Goal: Transaction & Acquisition: Download file/media

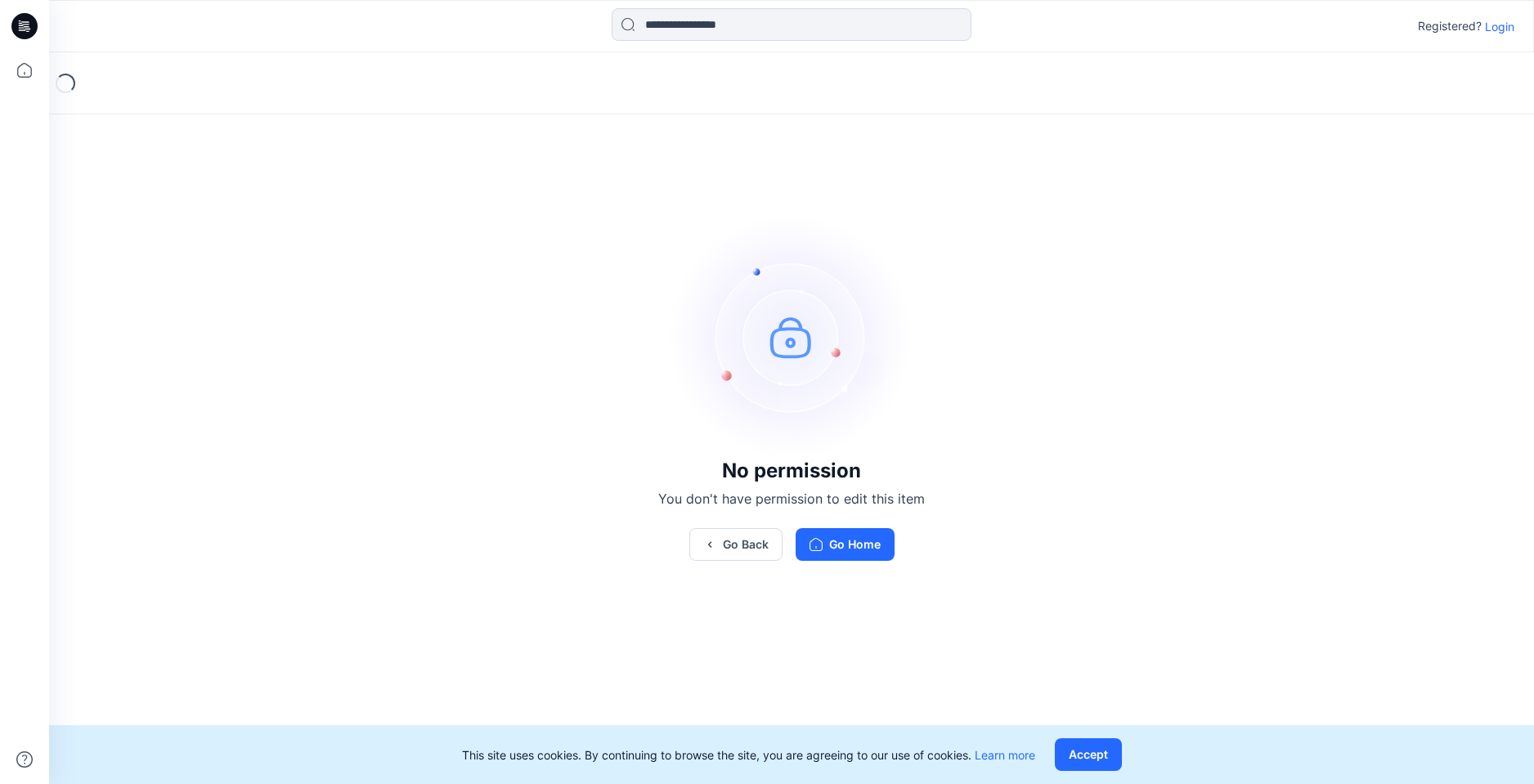
click at [1501, 30] on p "Login" at bounding box center [1500, 26] width 29 height 18
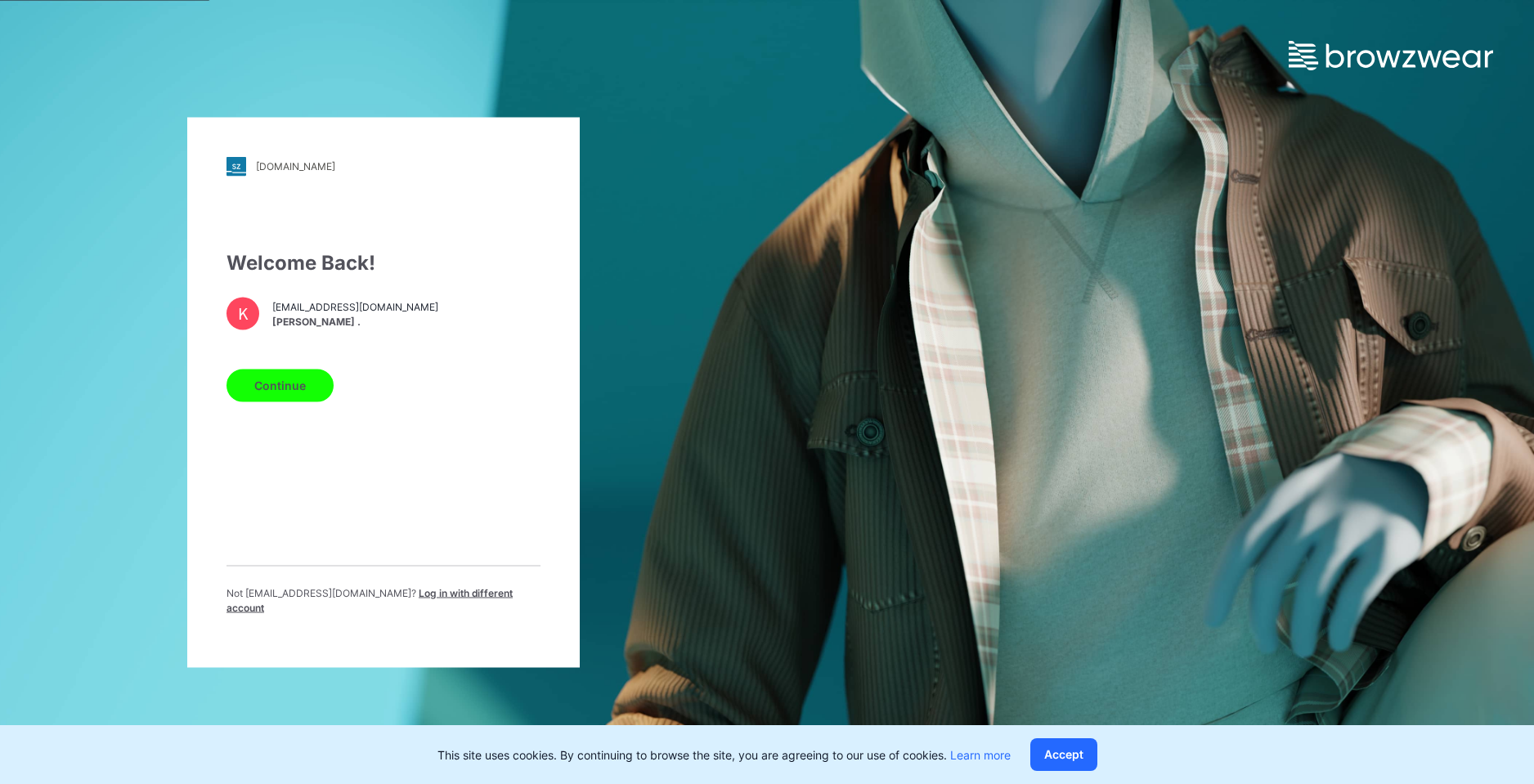
click at [279, 396] on button "Continue" at bounding box center [280, 385] width 107 height 32
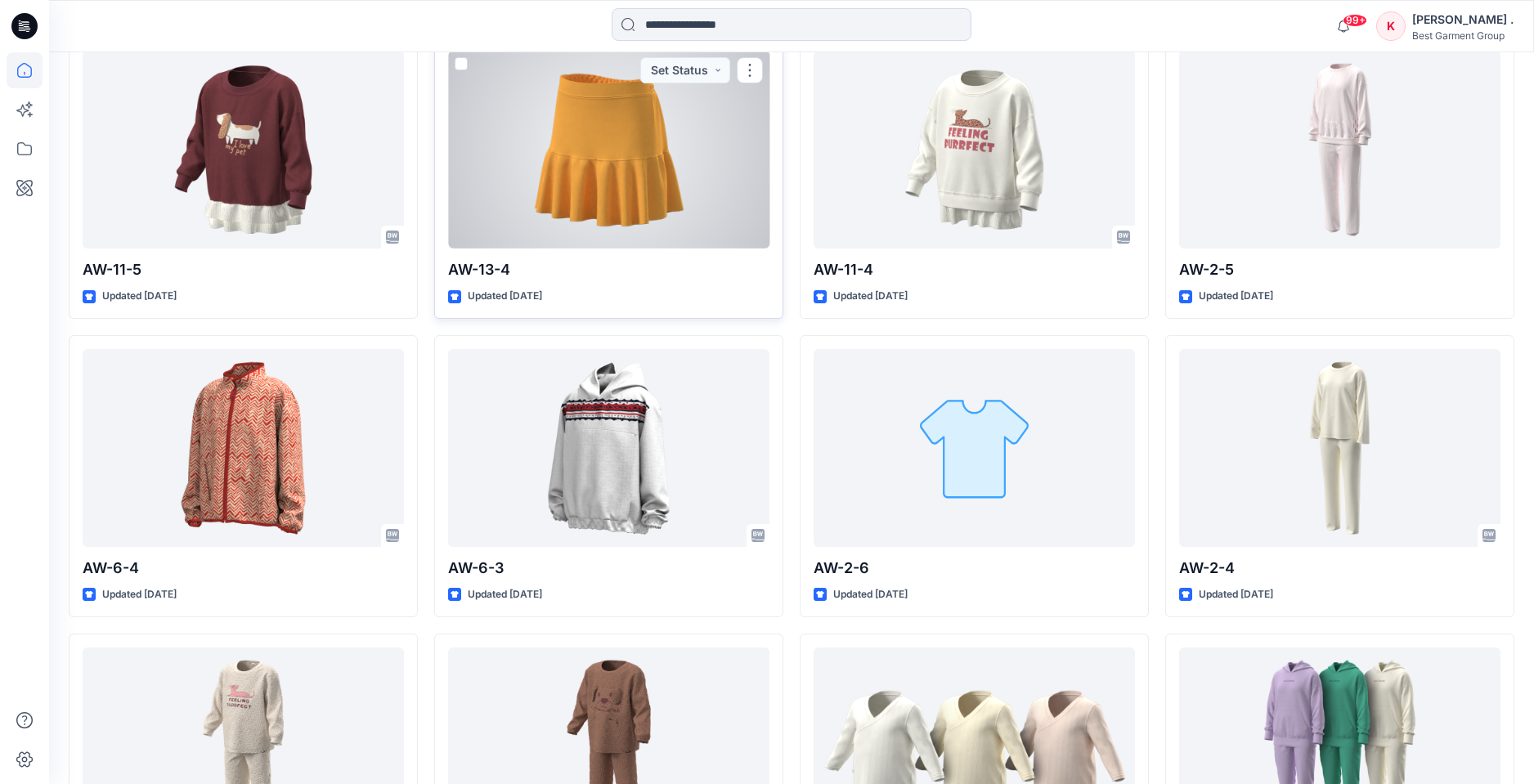
scroll to position [4400, 0]
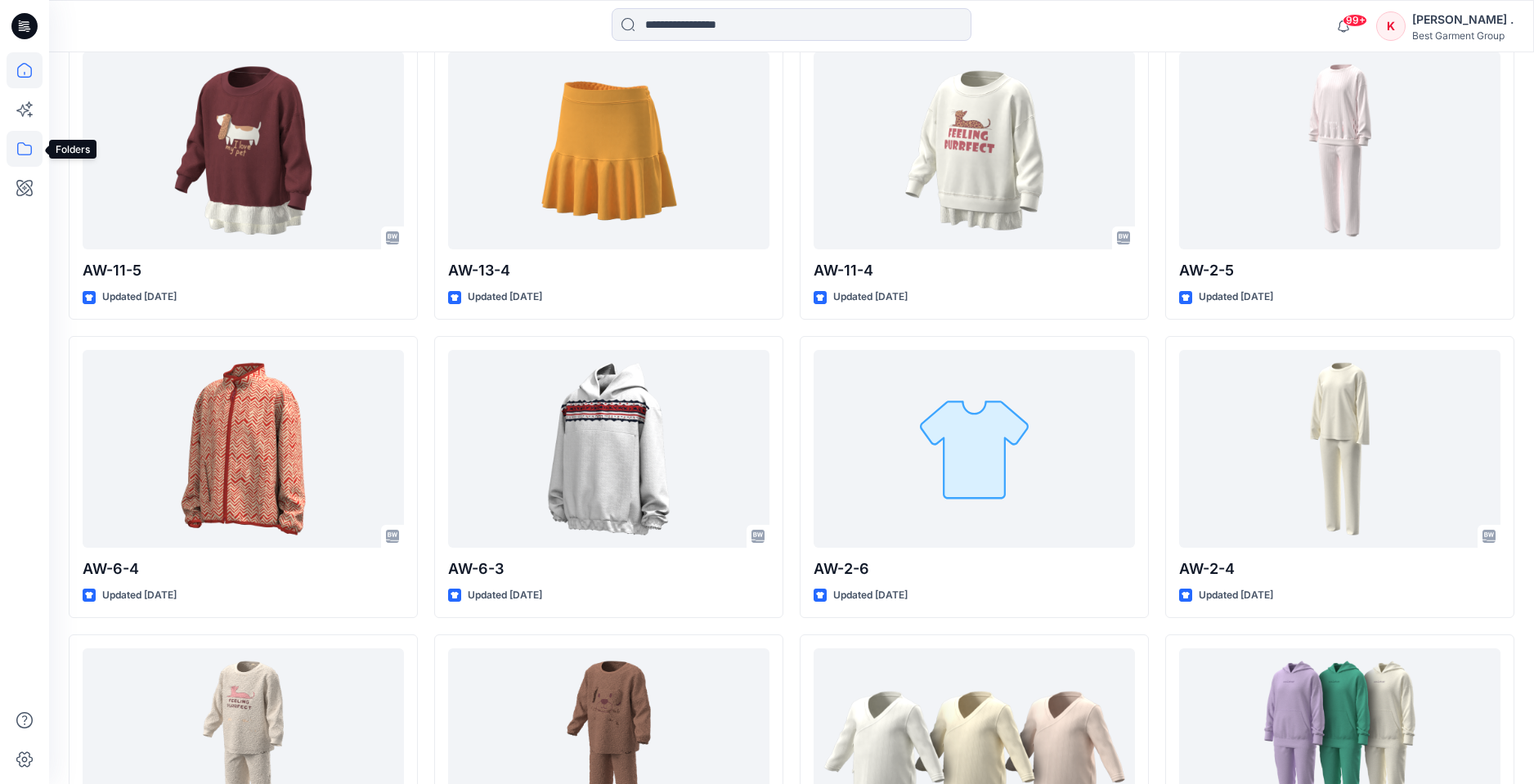
click at [21, 144] on icon at bounding box center [24, 148] width 36 height 36
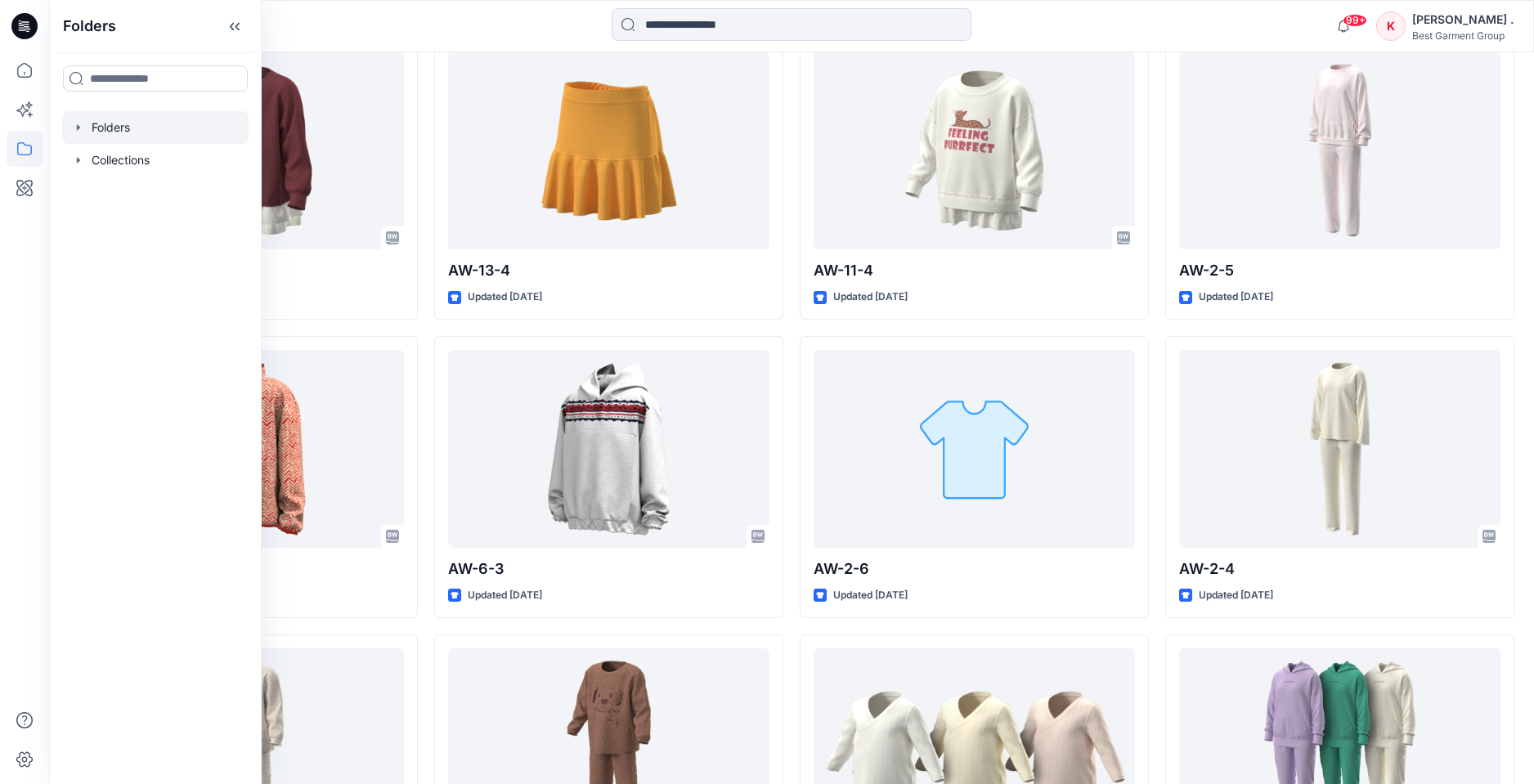
click at [97, 131] on div at bounding box center [155, 127] width 187 height 32
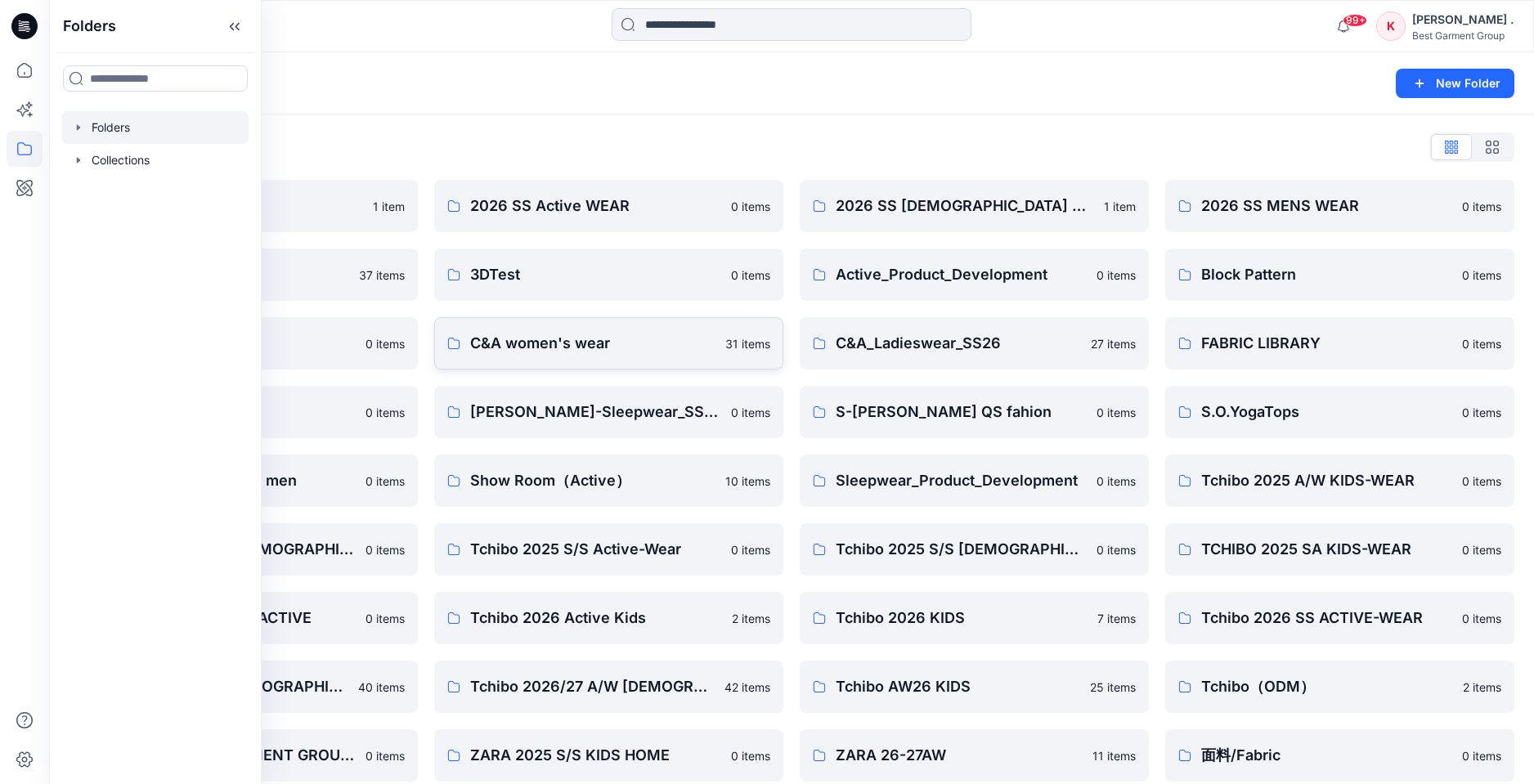
scroll to position [52, 0]
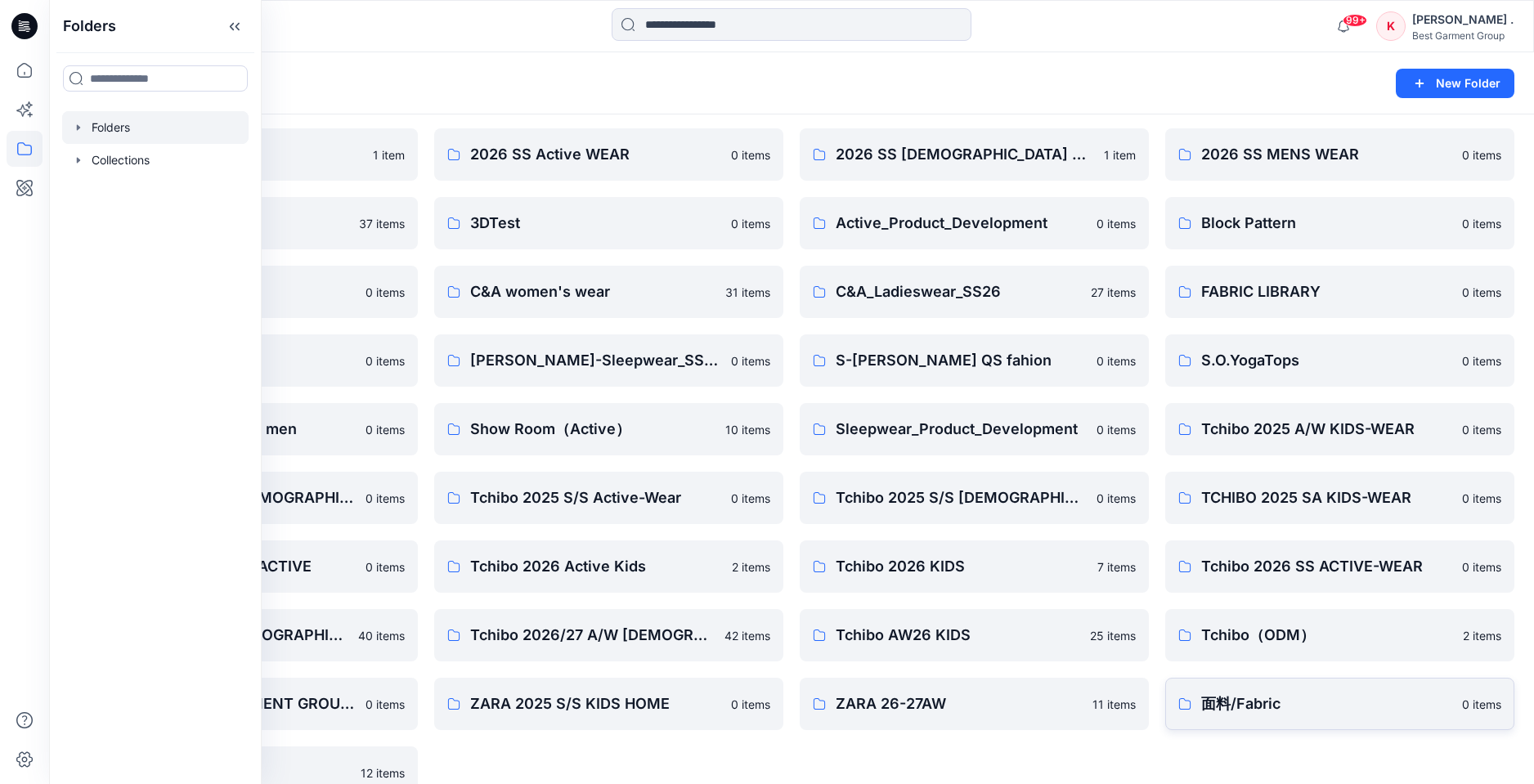
click at [1216, 702] on p "面料/Fabric" at bounding box center [1326, 703] width 251 height 22
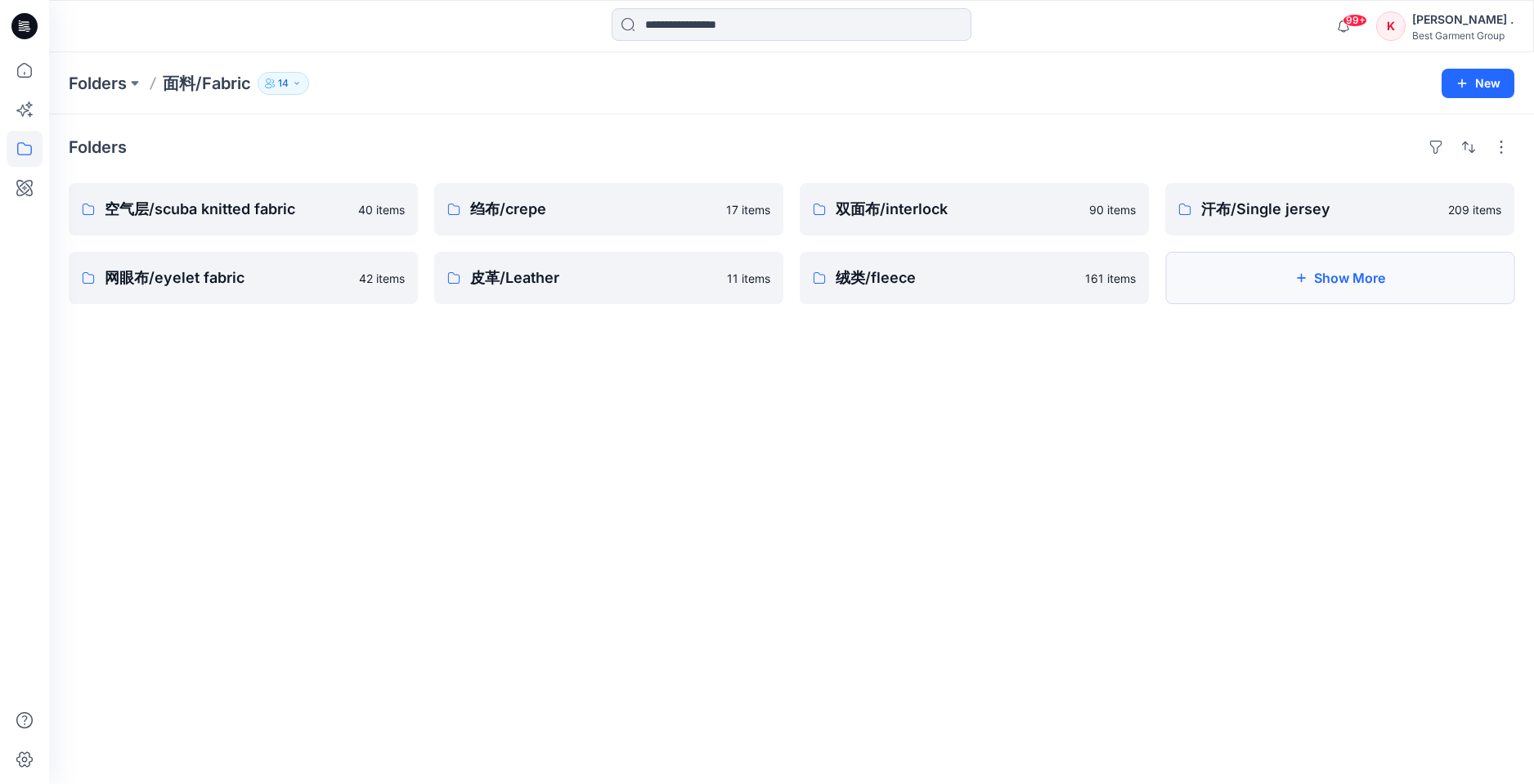
click at [1250, 269] on button "Show More" at bounding box center [1340, 278] width 350 height 53
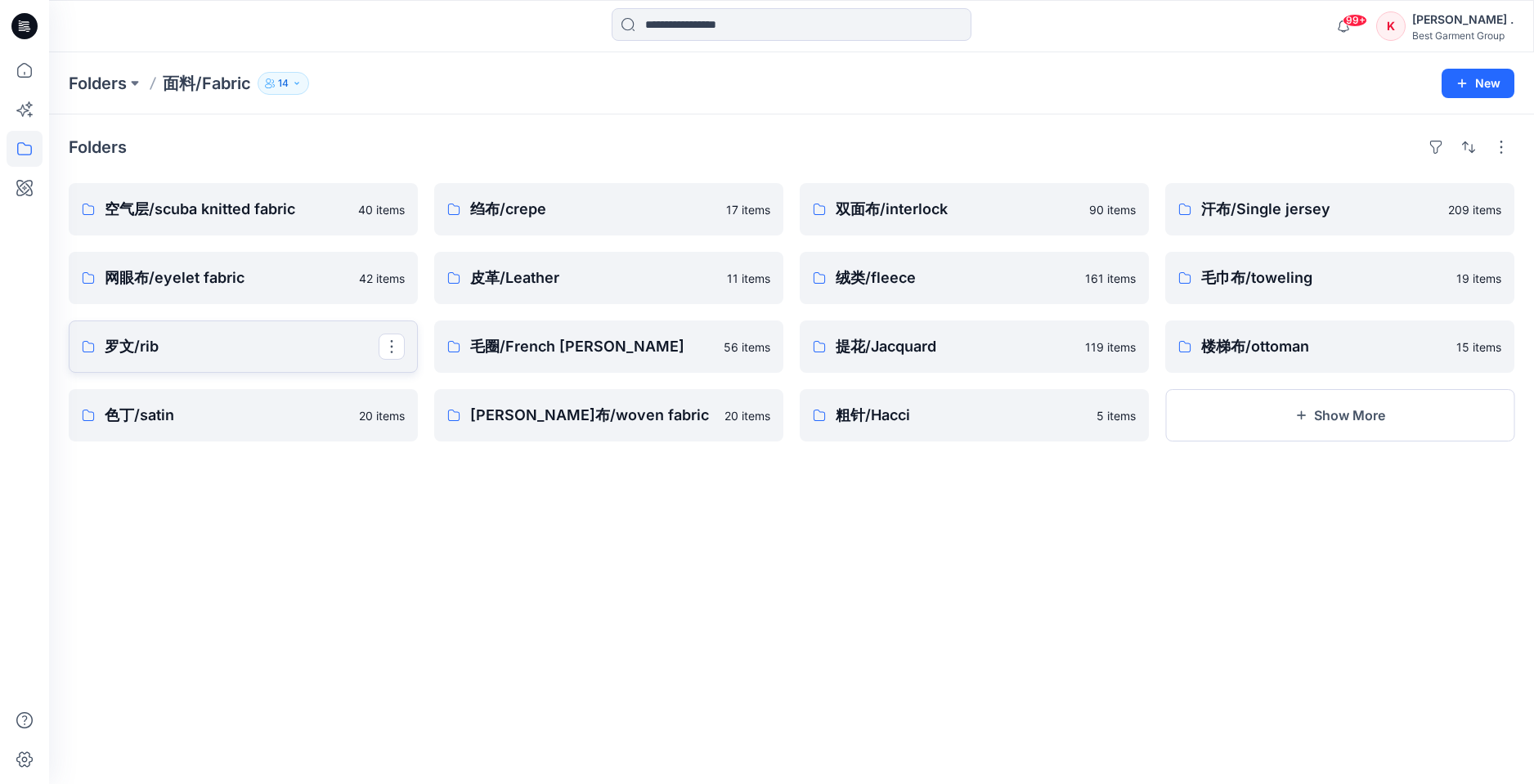
click at [217, 350] on p "罗文/rib" at bounding box center [241, 346] width 274 height 22
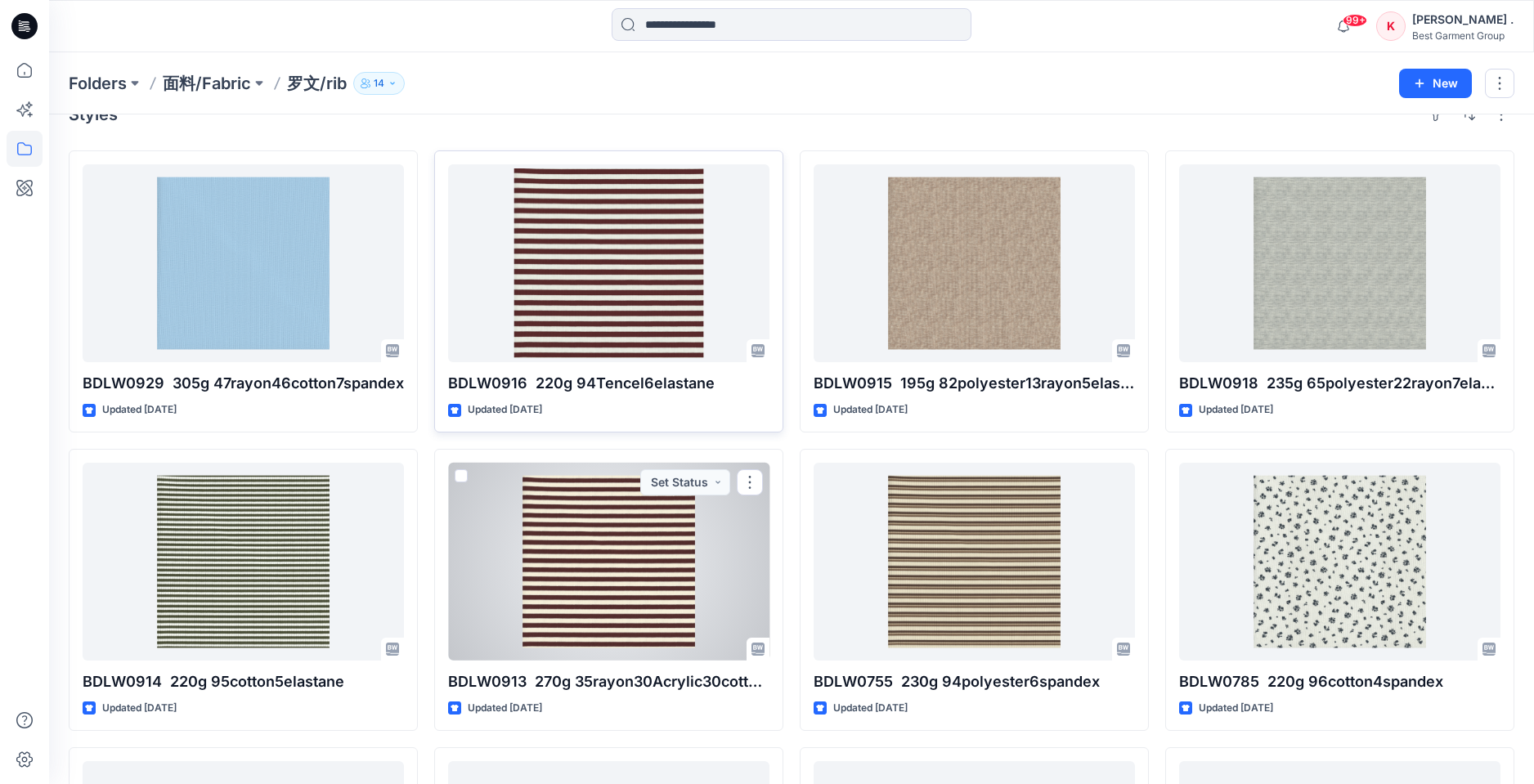
scroll to position [18, 0]
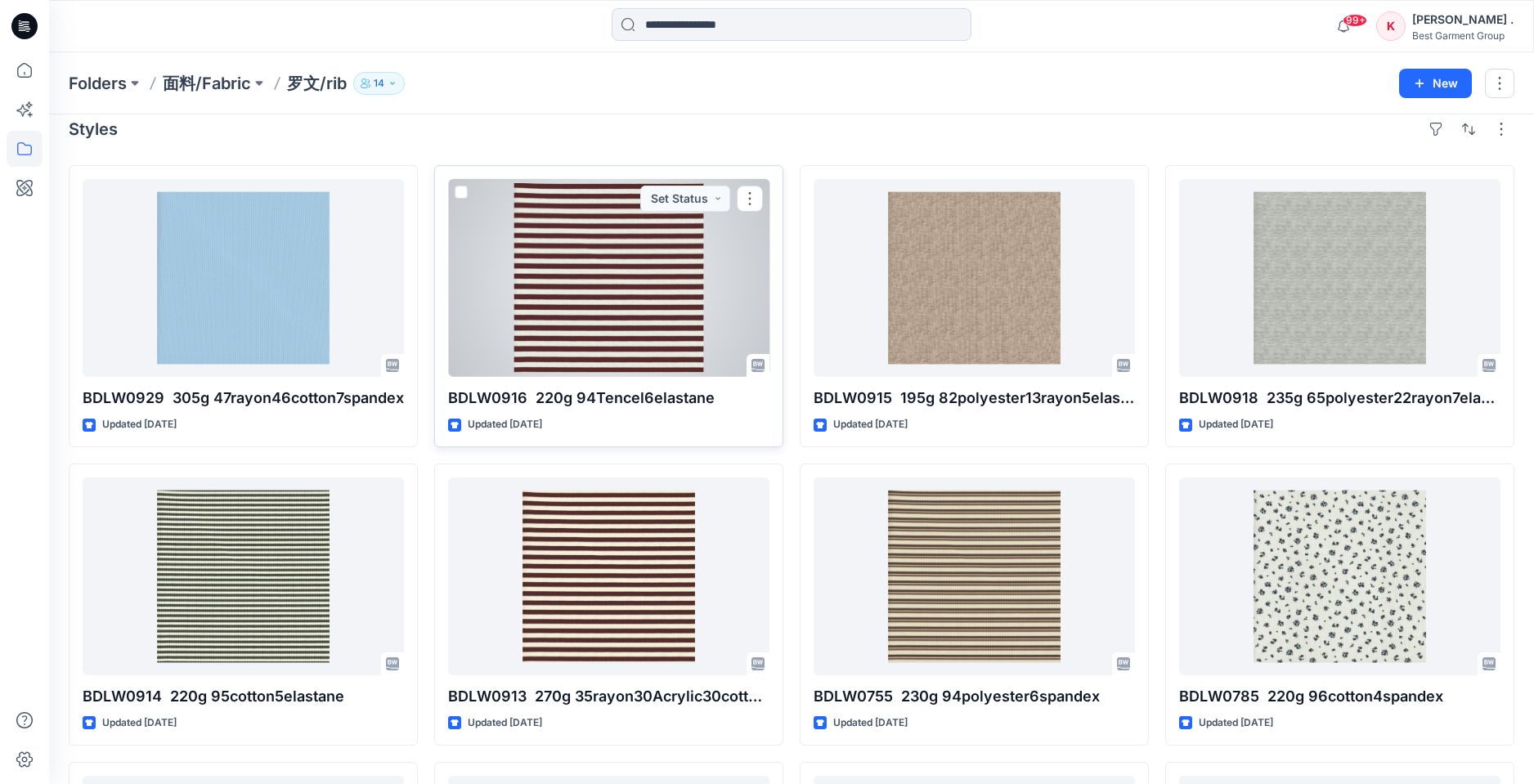
click at [620, 320] on div at bounding box center [608, 277] width 321 height 198
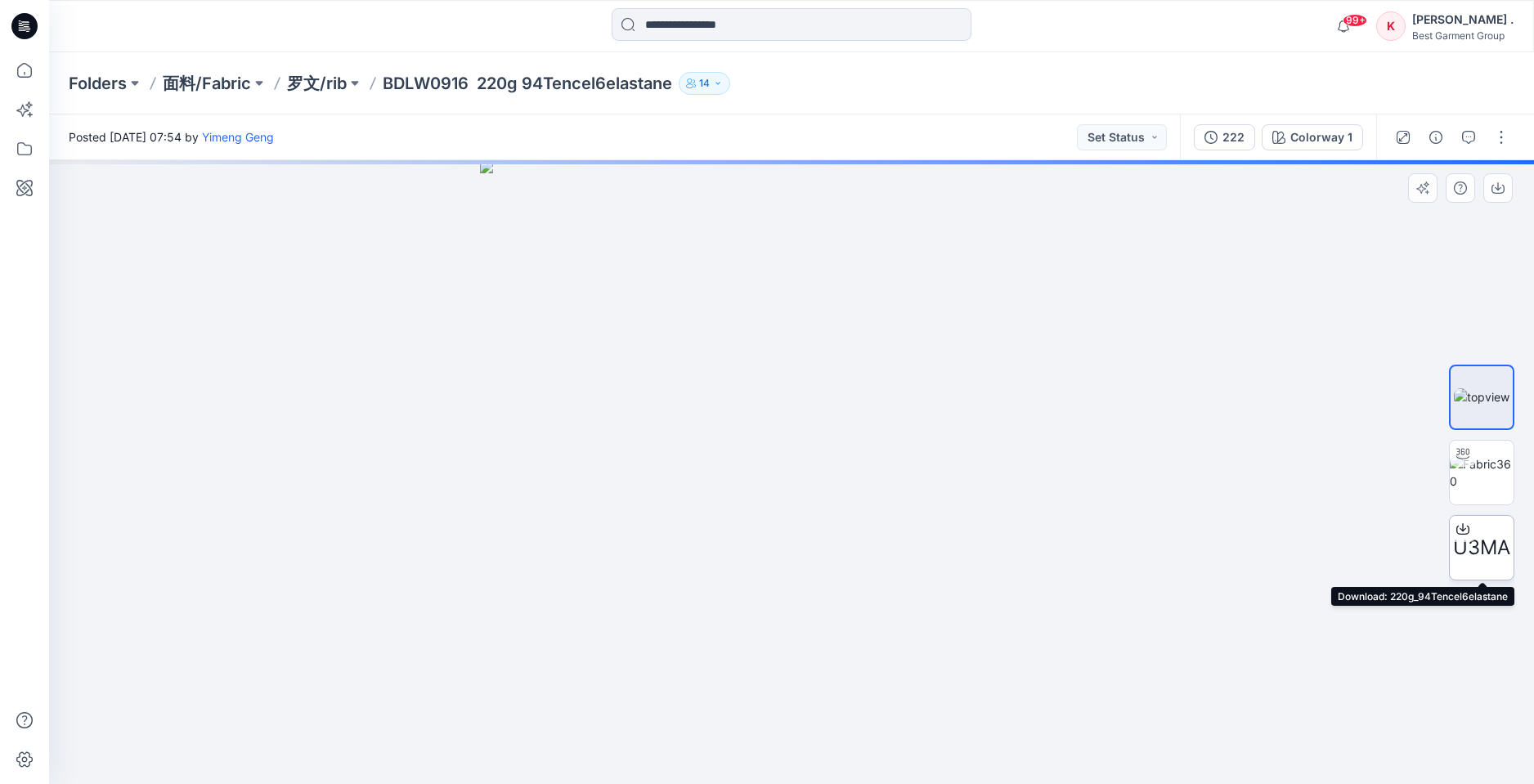
click at [1472, 551] on span "U3MA" at bounding box center [1481, 548] width 58 height 29
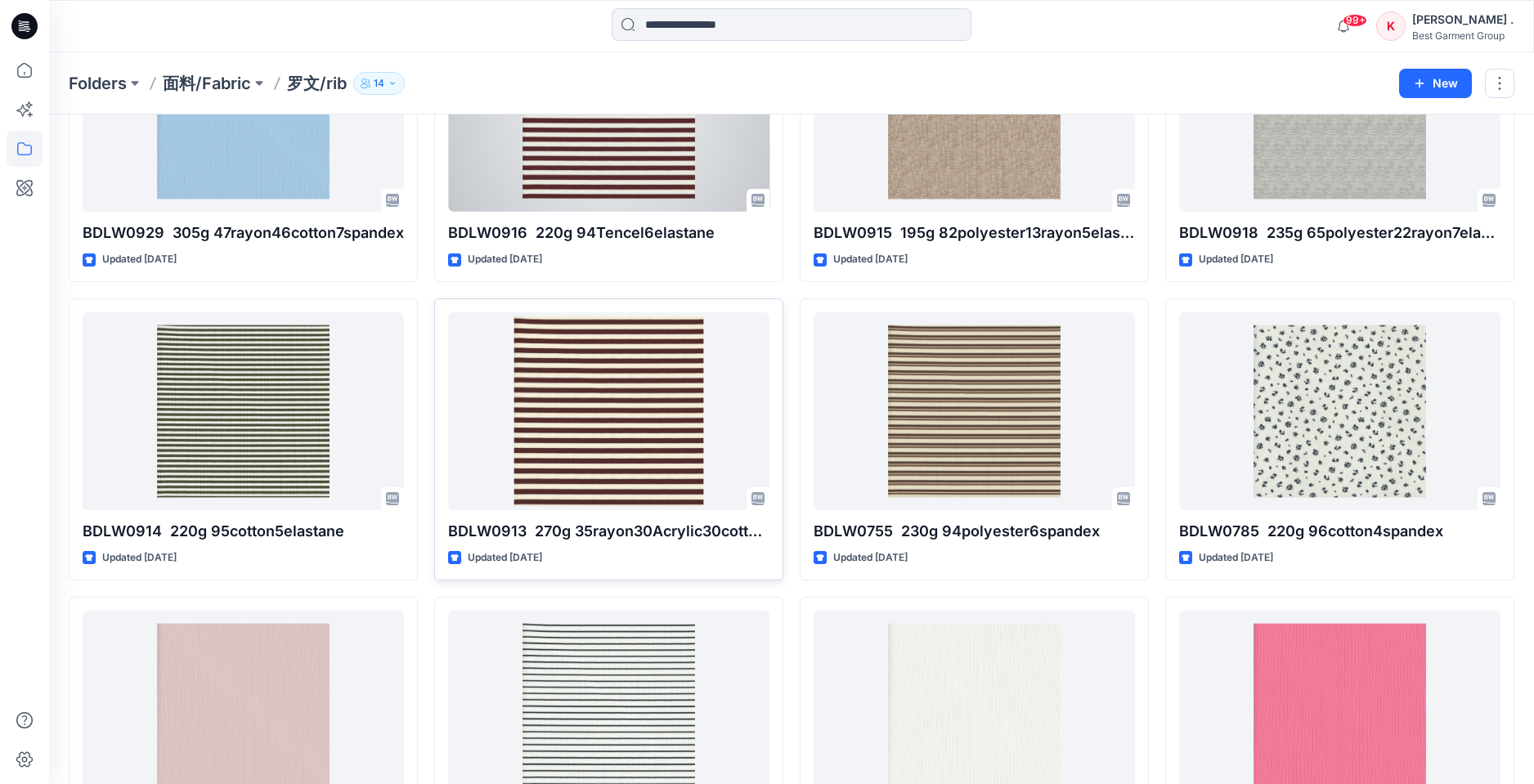
scroll to position [355, 0]
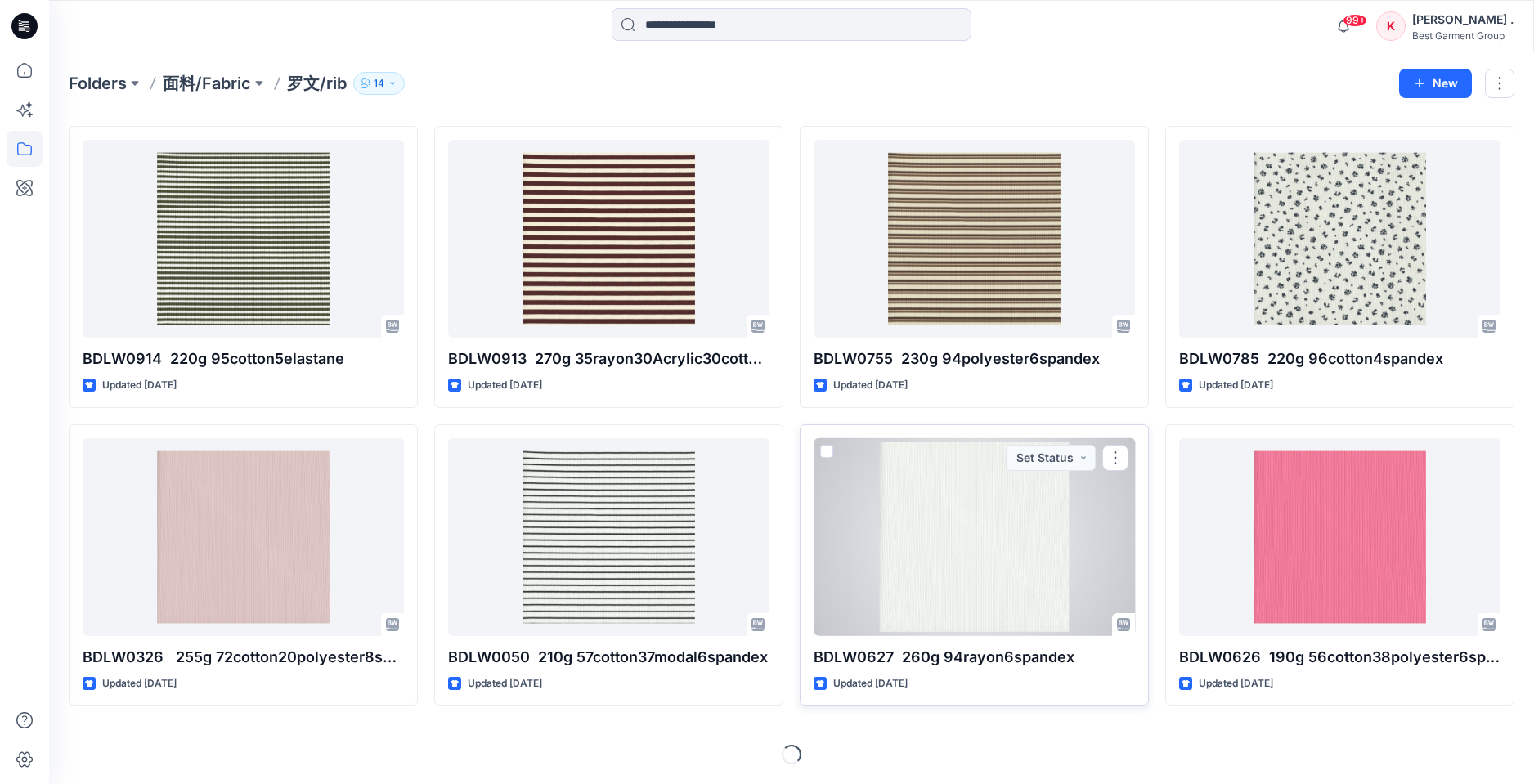
click at [988, 566] on div at bounding box center [974, 537] width 321 height 198
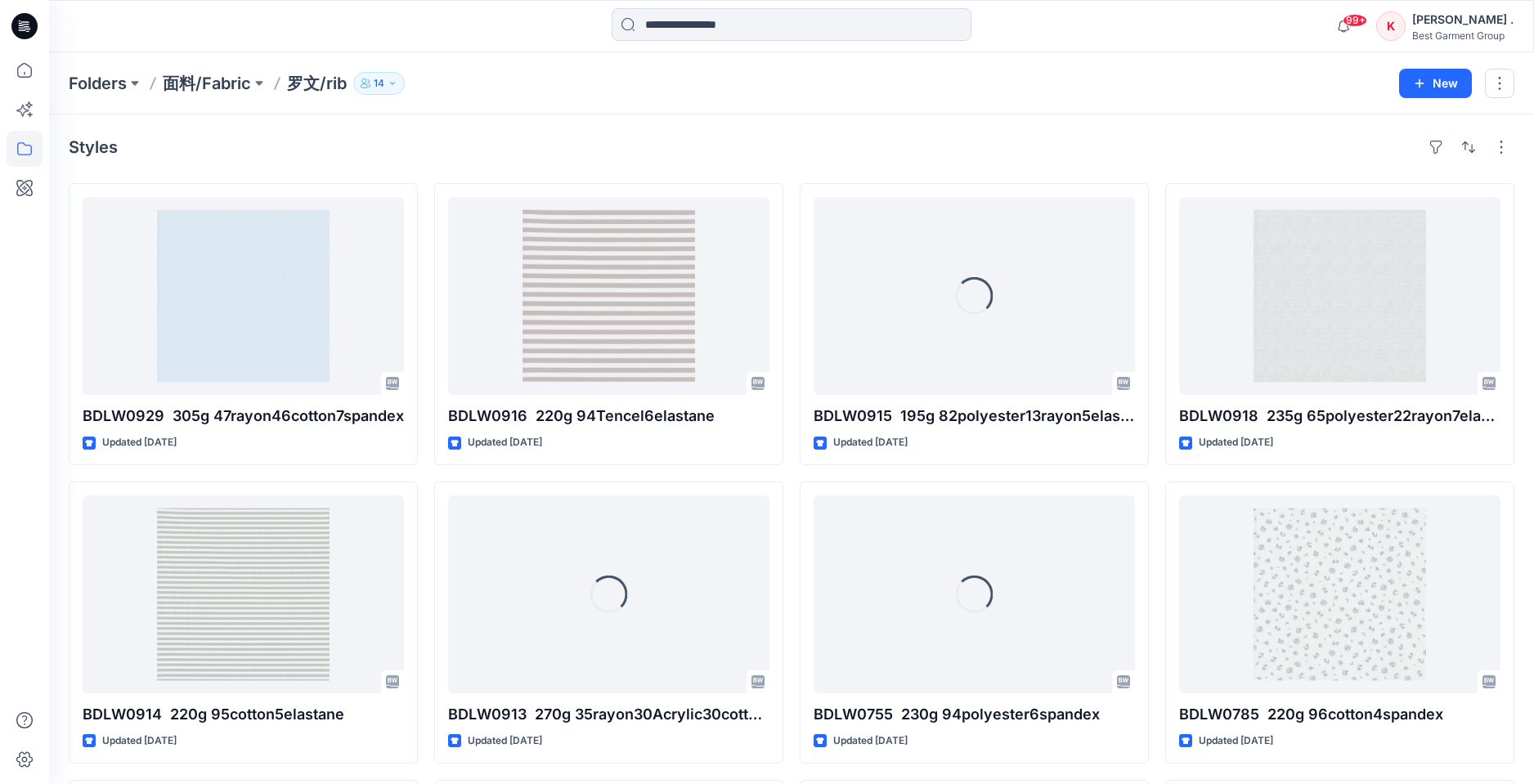
scroll to position [355, 0]
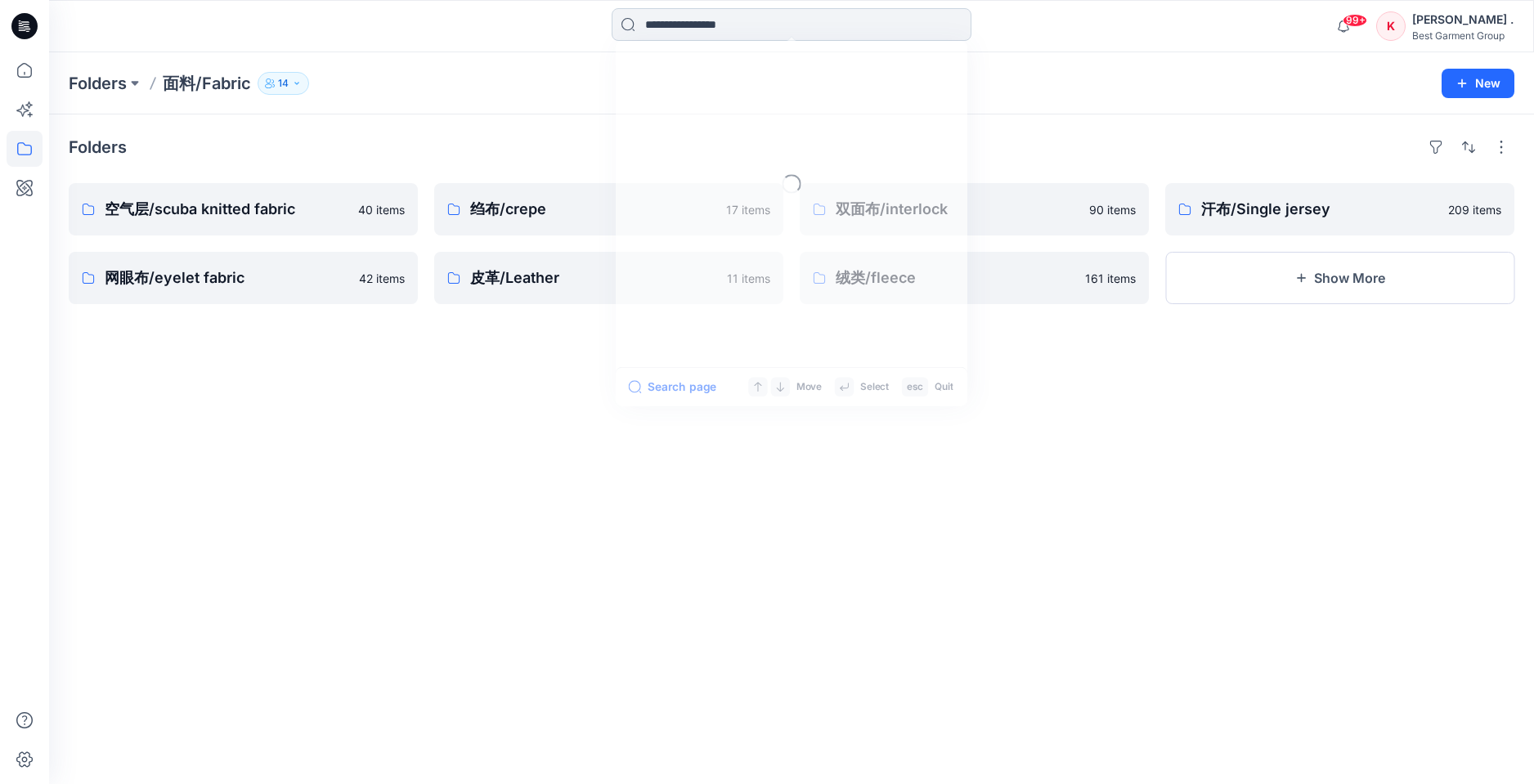
click at [682, 27] on input at bounding box center [791, 23] width 359 height 32
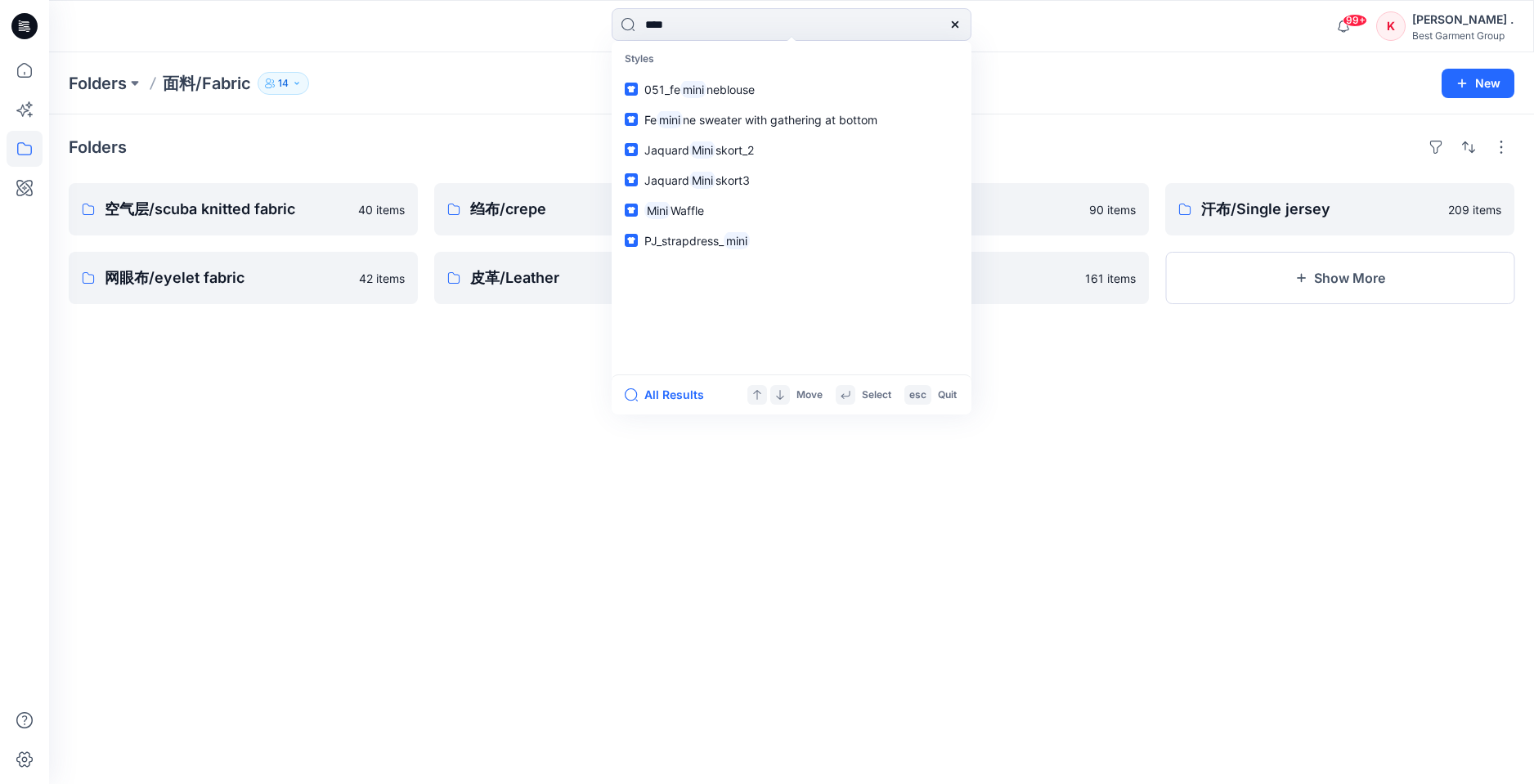
type input "****"
click at [538, 105] on div "Folders 面料/Fabric 14 New" at bounding box center [791, 84] width 1485 height 62
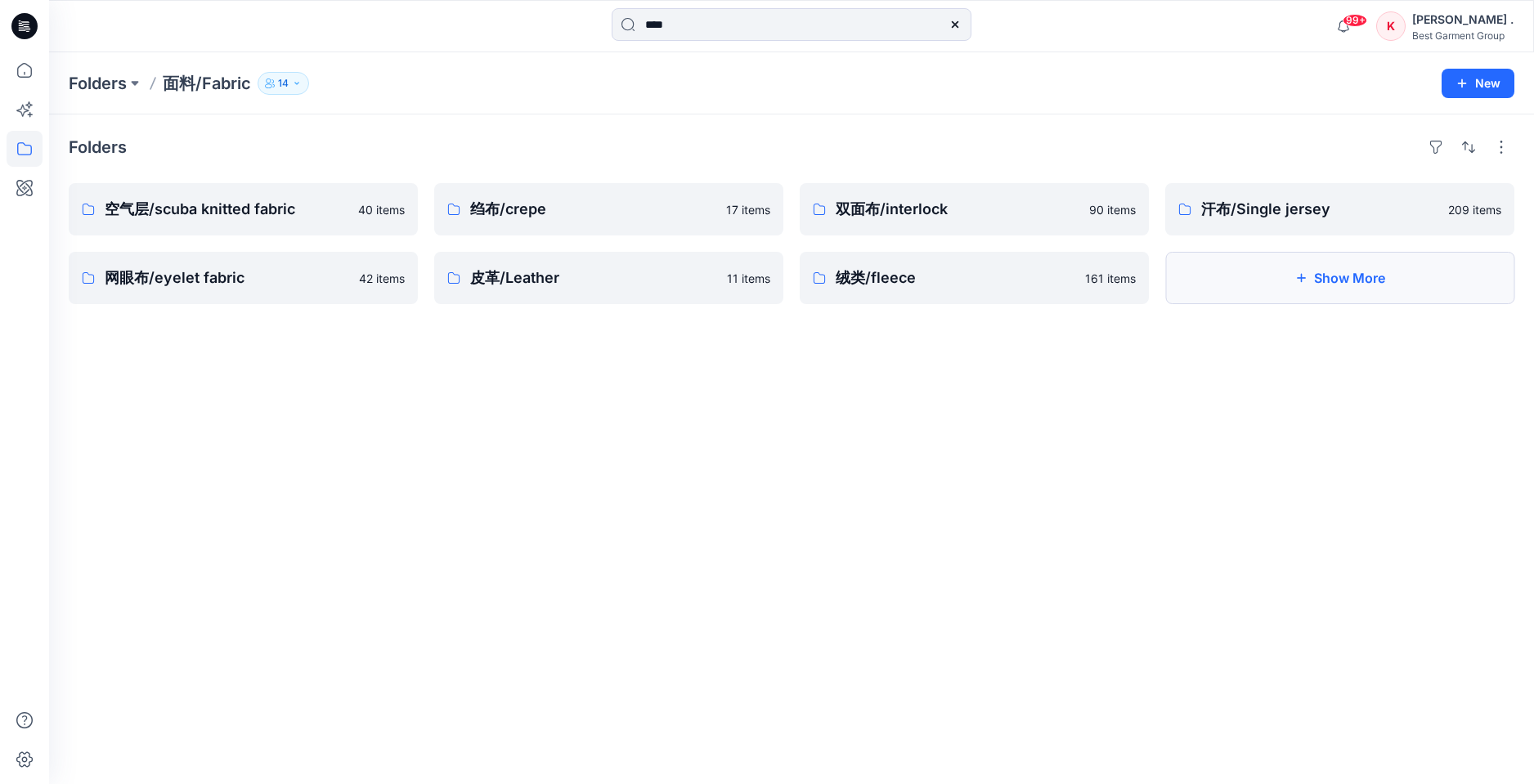
click at [1339, 289] on button "Show More" at bounding box center [1340, 278] width 350 height 53
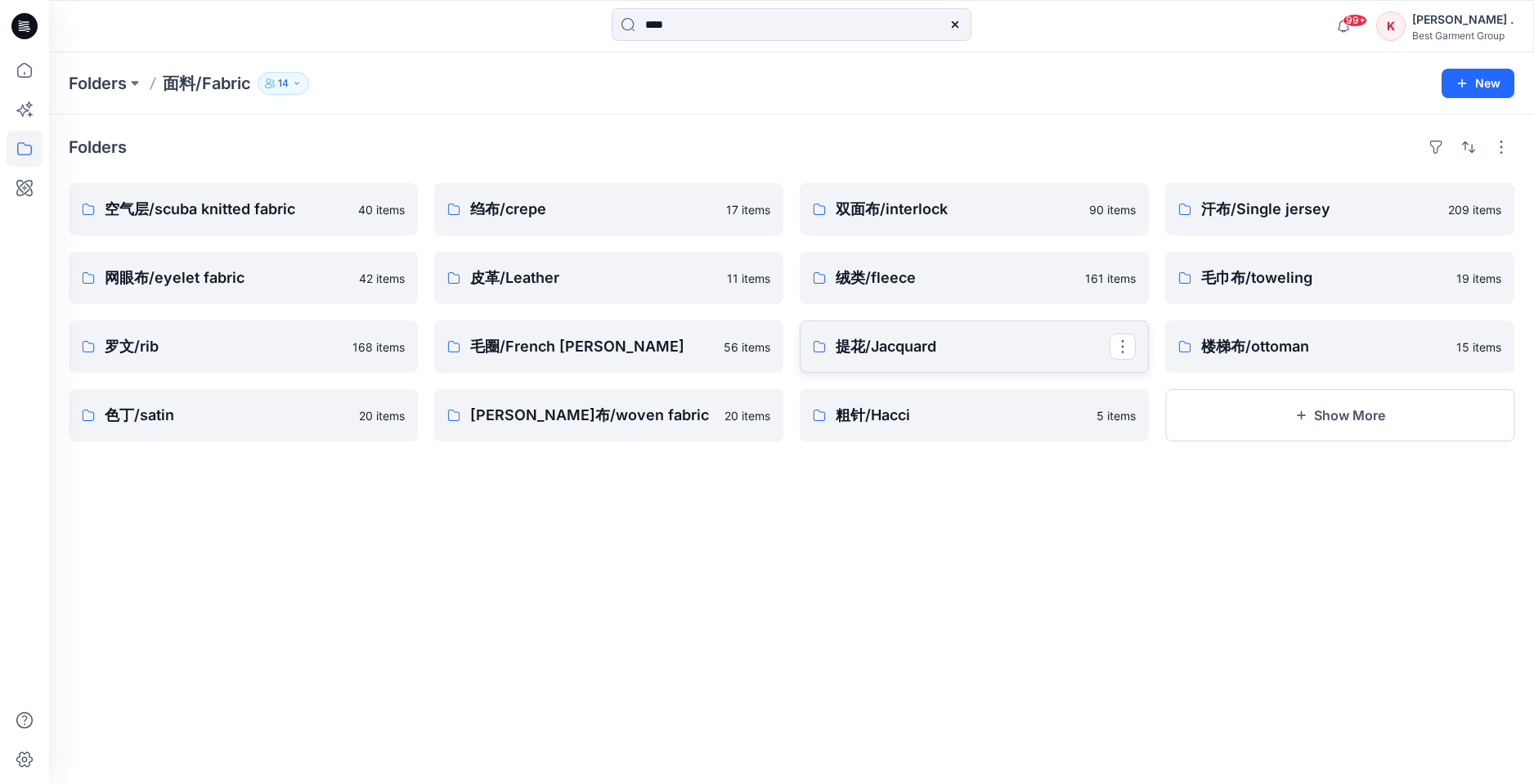
click at [905, 340] on p "提花/Jacquard" at bounding box center [973, 346] width 274 height 22
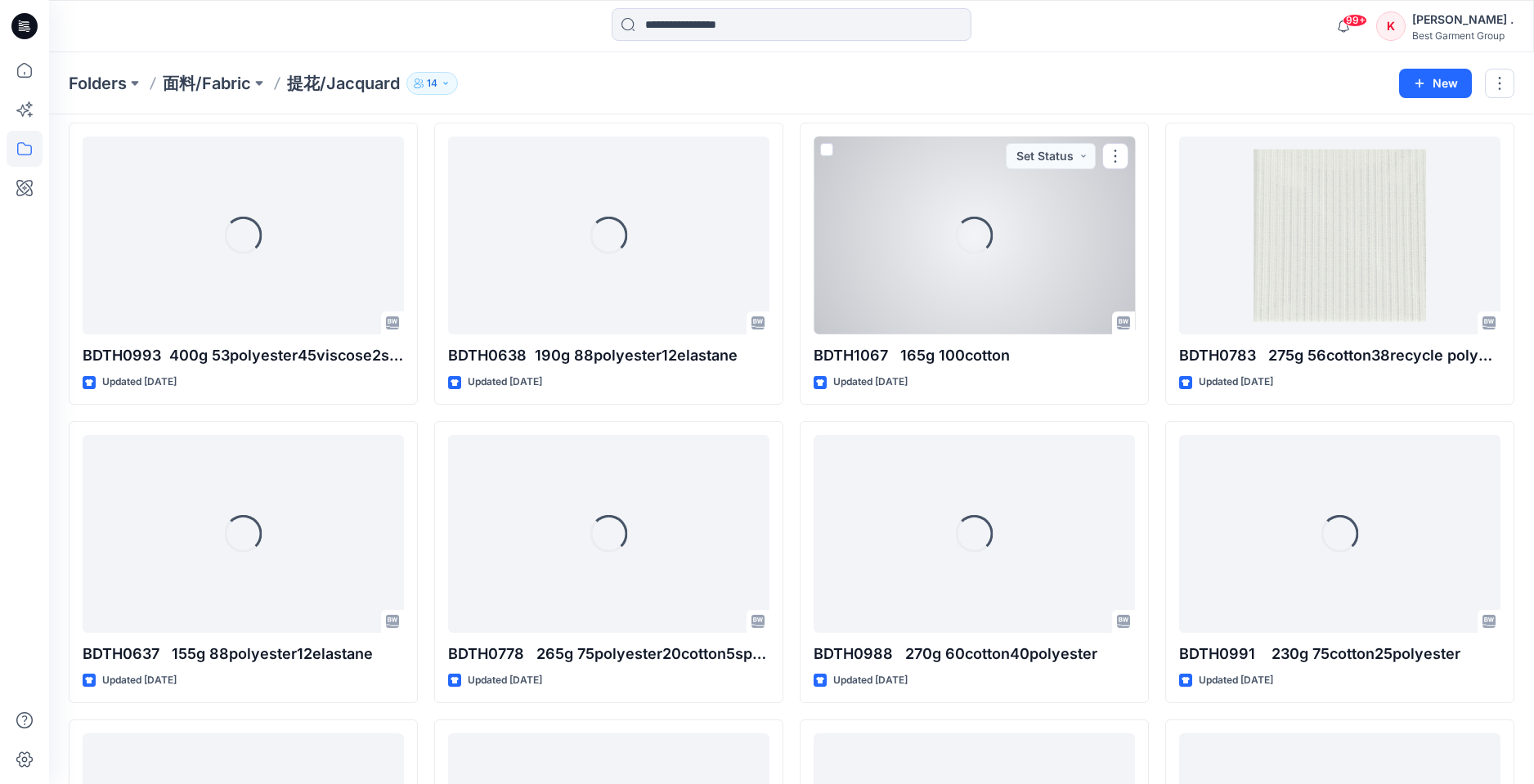
scroll to position [1858, 0]
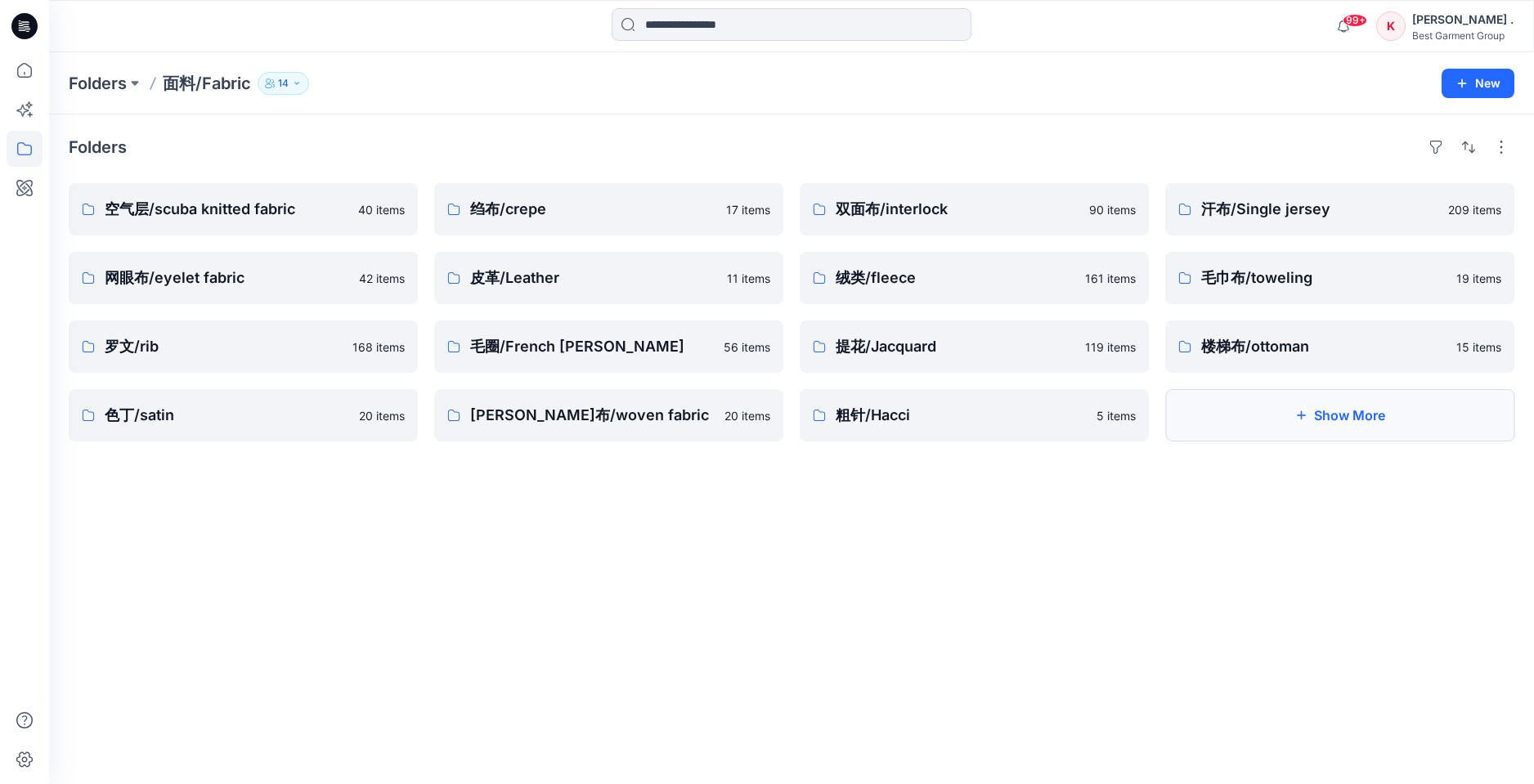
click at [1221, 415] on button "Show More" at bounding box center [1340, 416] width 350 height 53
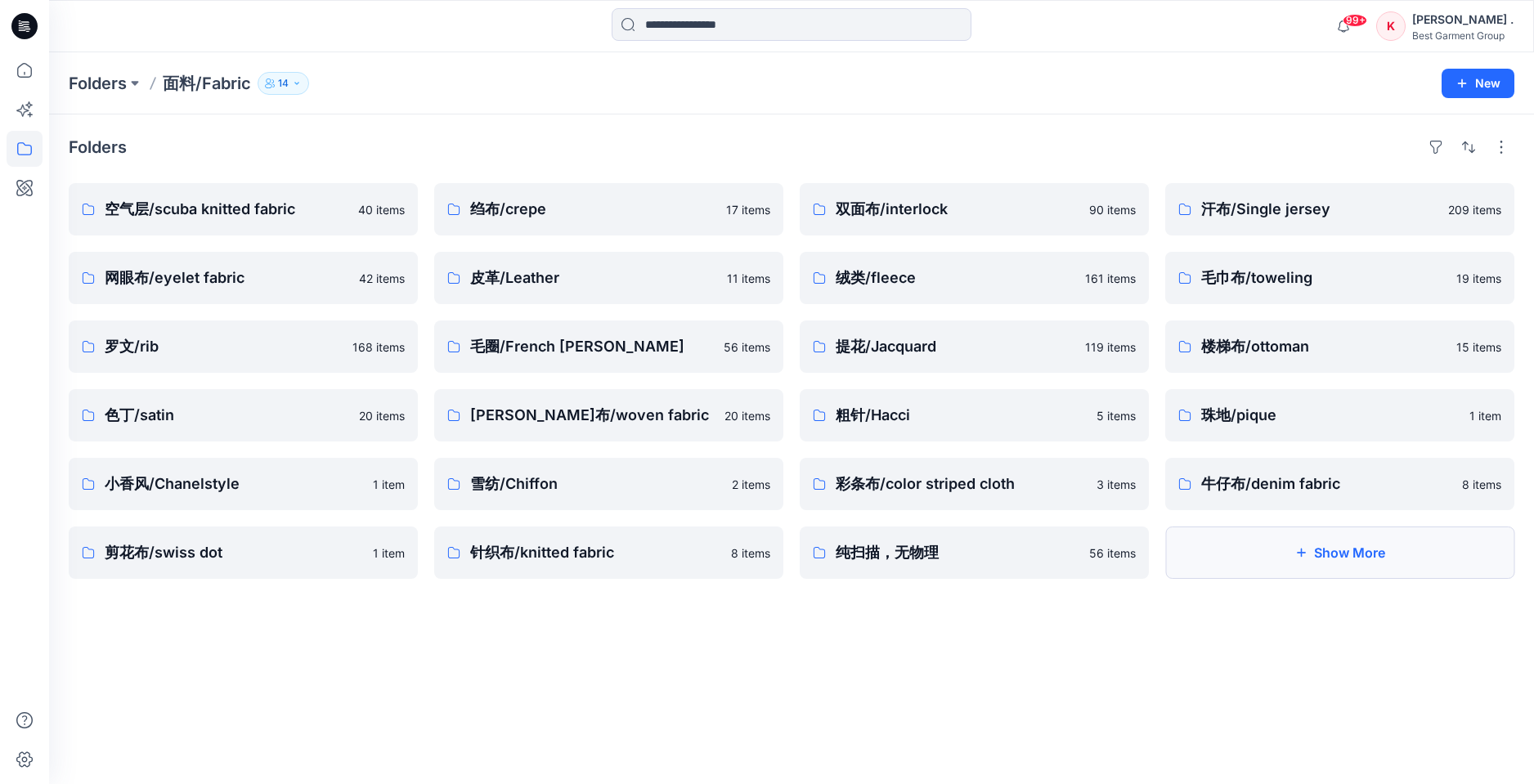
click at [1368, 564] on button "Show More" at bounding box center [1340, 553] width 350 height 53
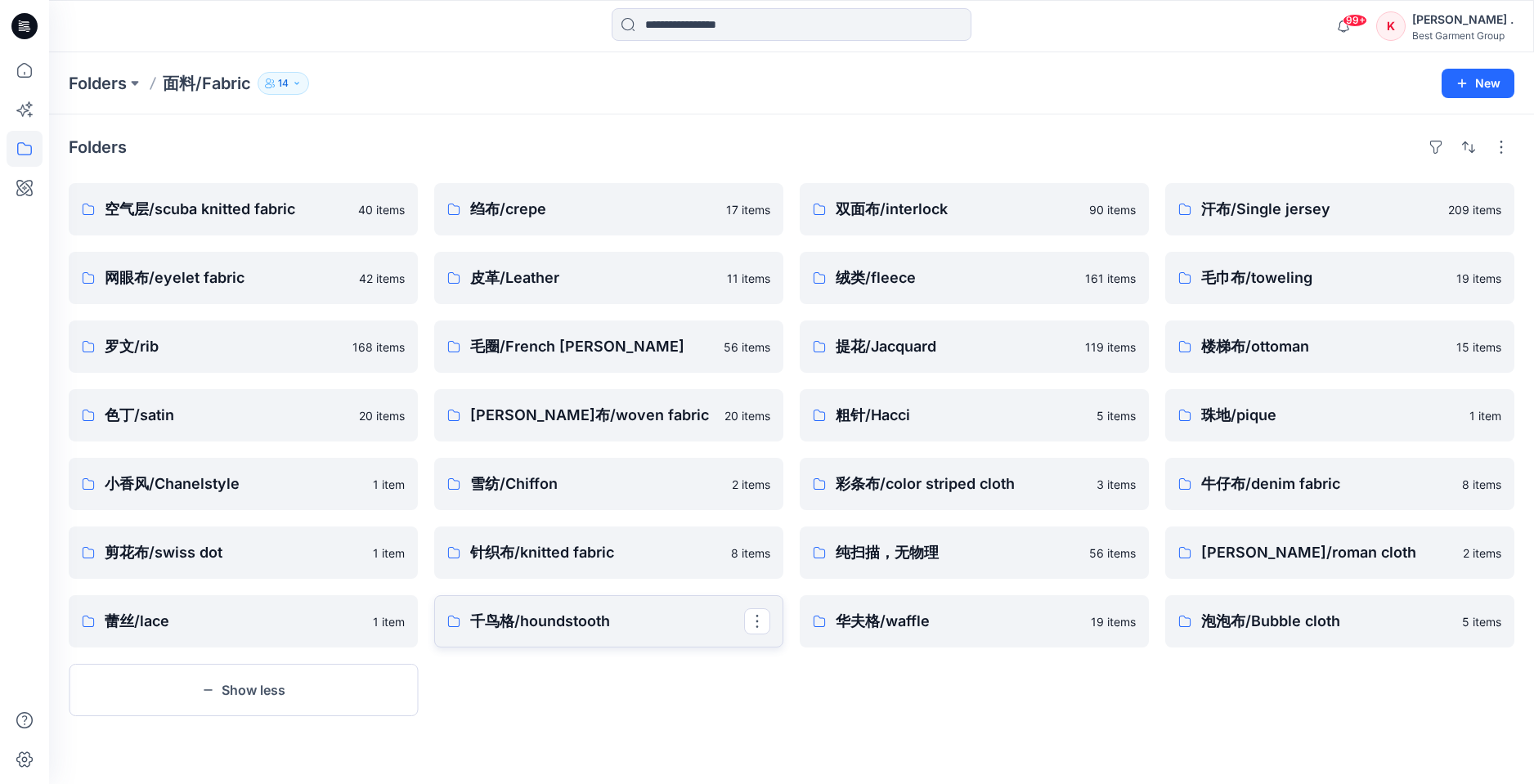
click at [557, 614] on p "千鸟格/houndstooth" at bounding box center [607, 621] width 274 height 22
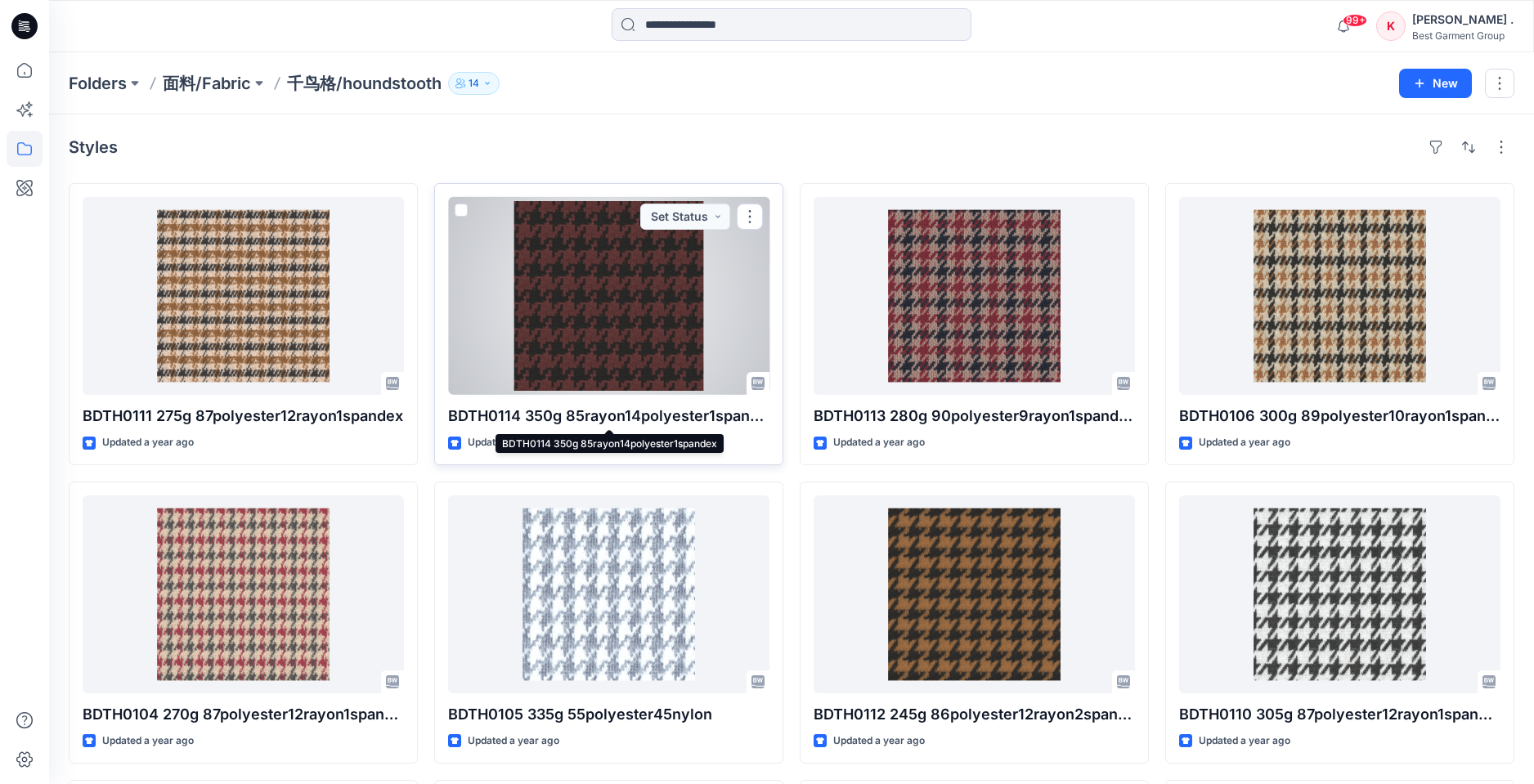
click at [596, 413] on p "BDTH0114 350g 85rayon14polyester1spandex" at bounding box center [608, 416] width 321 height 22
click at [581, 353] on div at bounding box center [608, 296] width 321 height 198
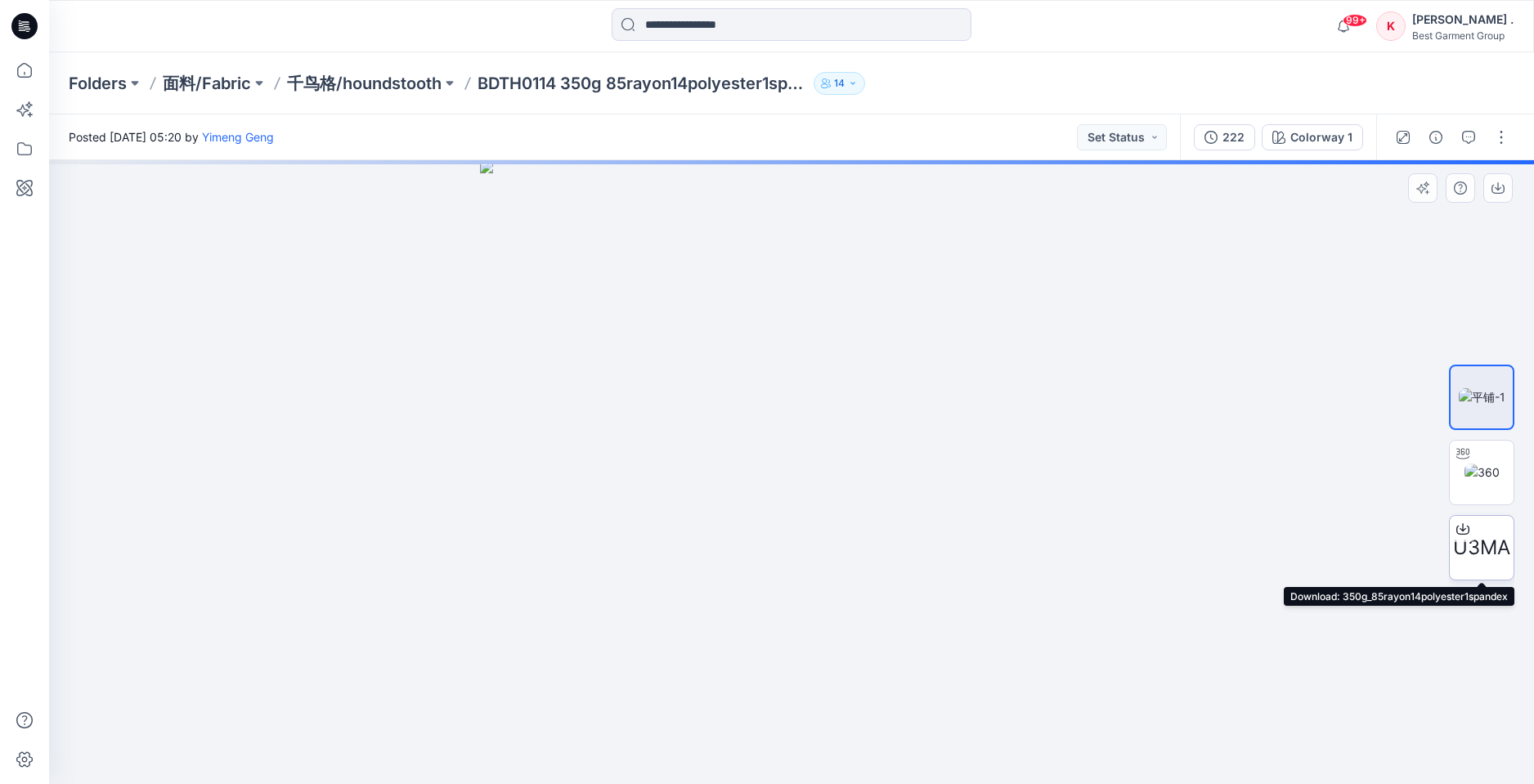
click at [1481, 550] on span "U3MA" at bounding box center [1481, 548] width 58 height 29
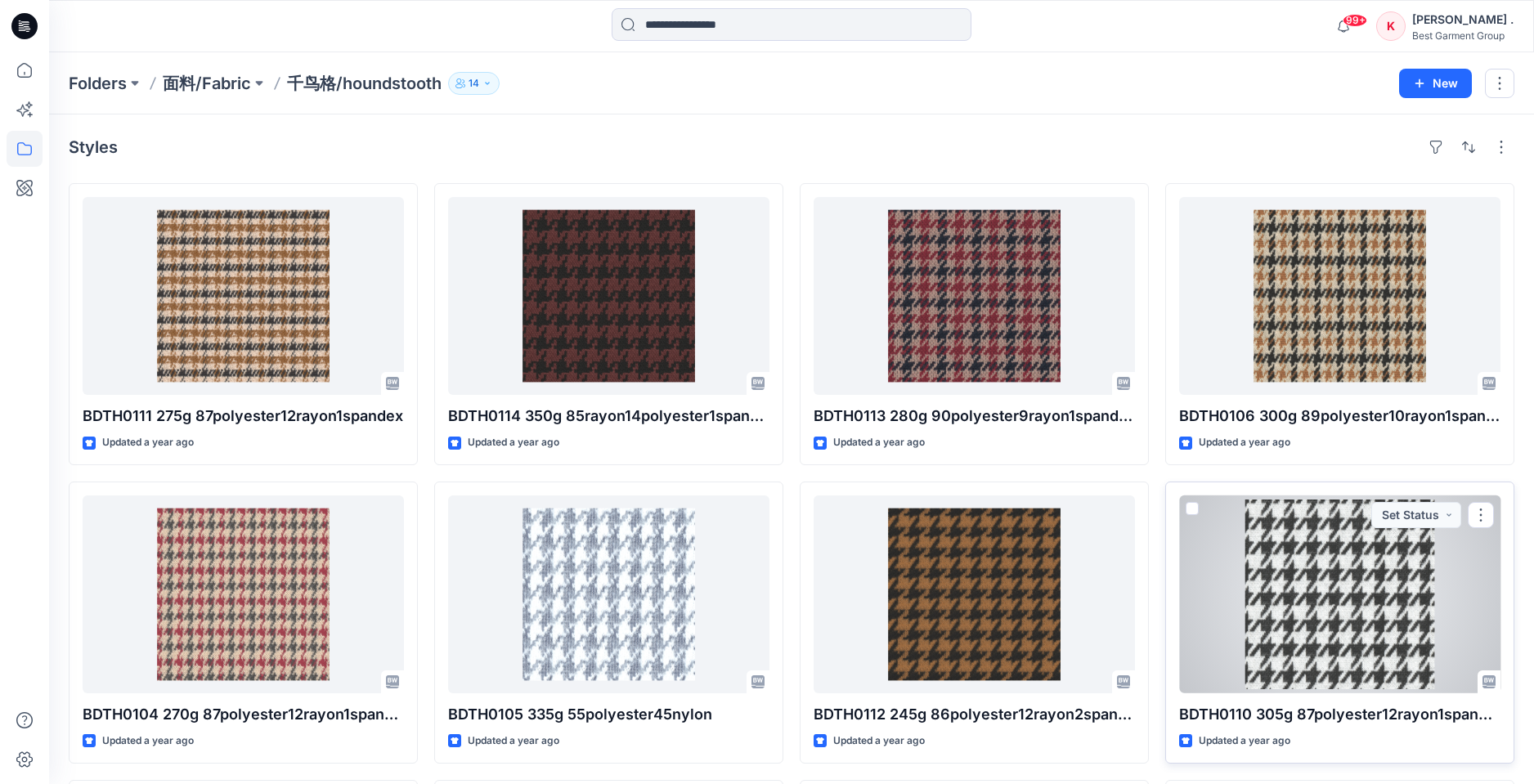
click at [1309, 542] on div at bounding box center [1340, 594] width 321 height 198
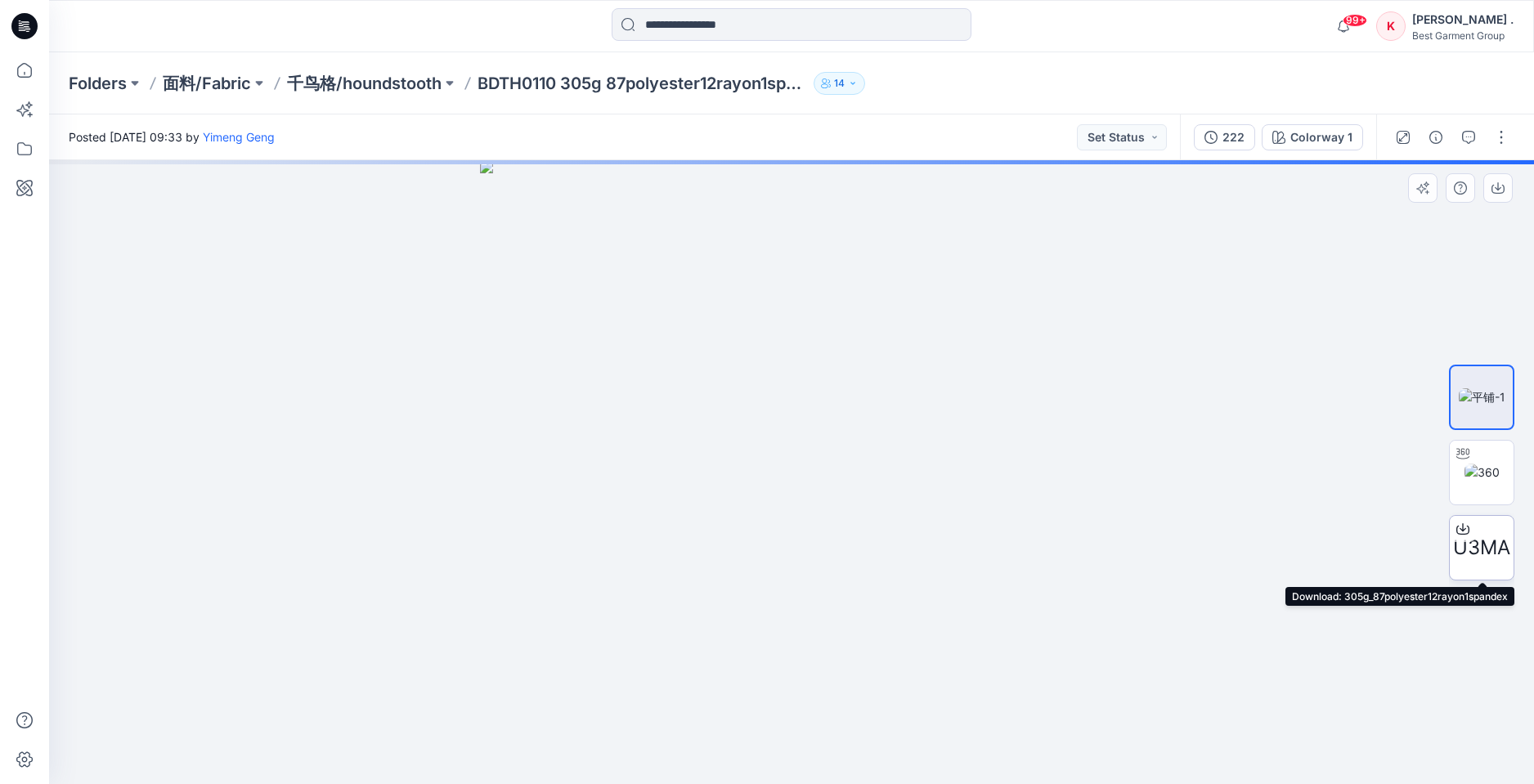
click at [1476, 546] on span "U3MA" at bounding box center [1481, 548] width 58 height 29
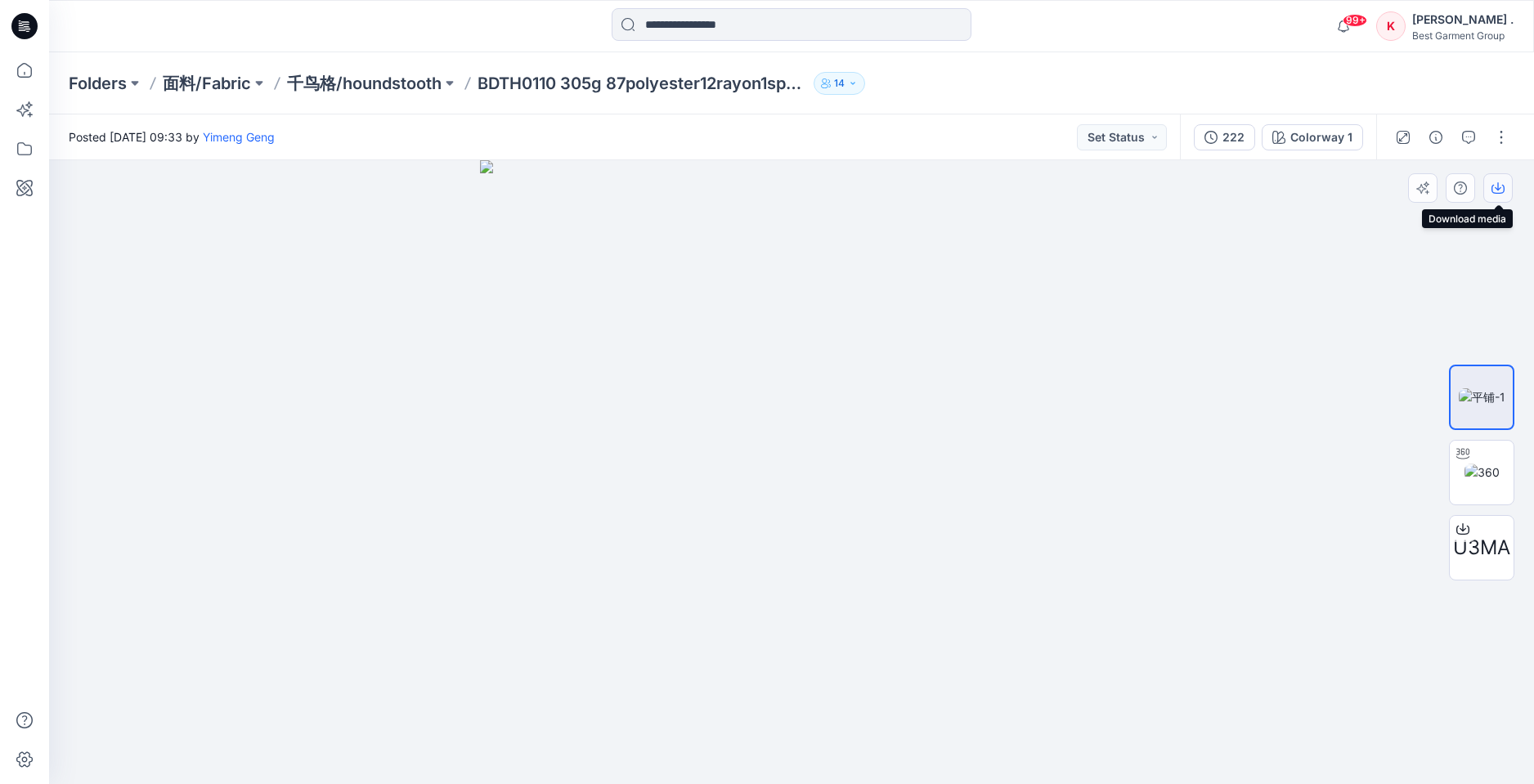
click at [1502, 186] on icon "button" at bounding box center [1497, 187] width 13 height 13
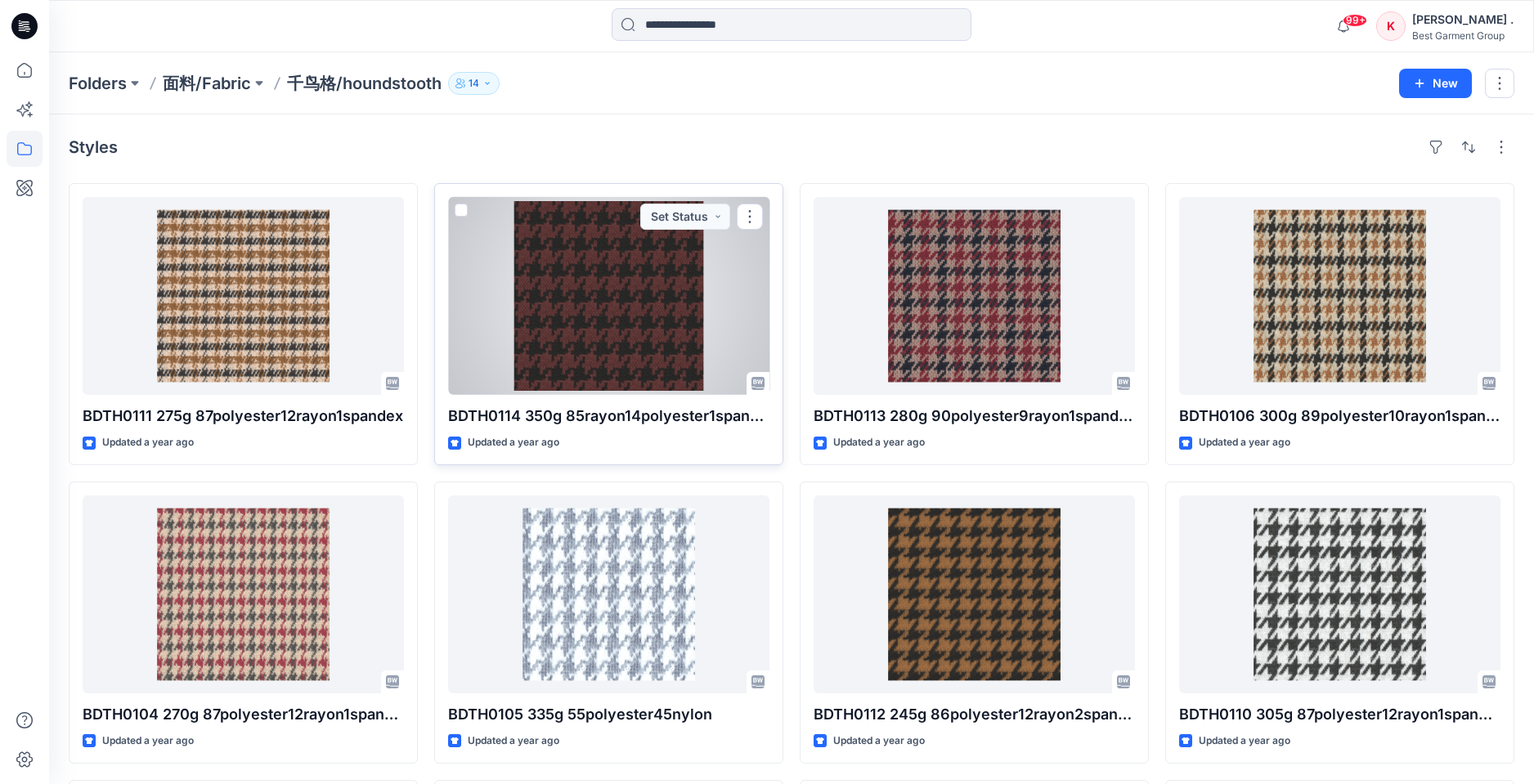
click at [616, 325] on div at bounding box center [608, 296] width 321 height 198
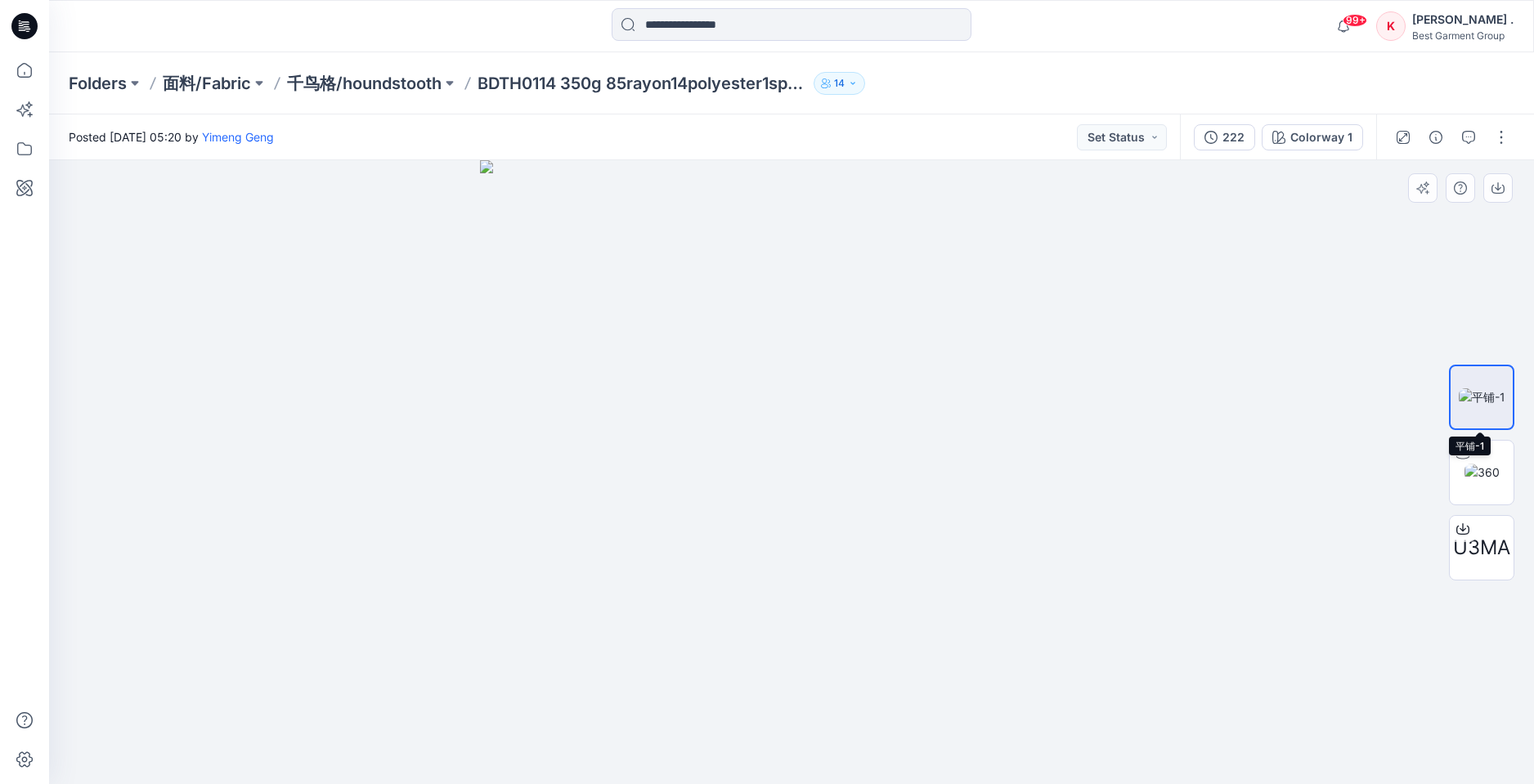
click at [1476, 401] on img at bounding box center [1482, 397] width 47 height 18
click at [1502, 187] on icon "button" at bounding box center [1497, 187] width 13 height 13
click at [1481, 402] on img at bounding box center [1482, 397] width 47 height 18
click at [1286, 246] on div at bounding box center [791, 472] width 1485 height 624
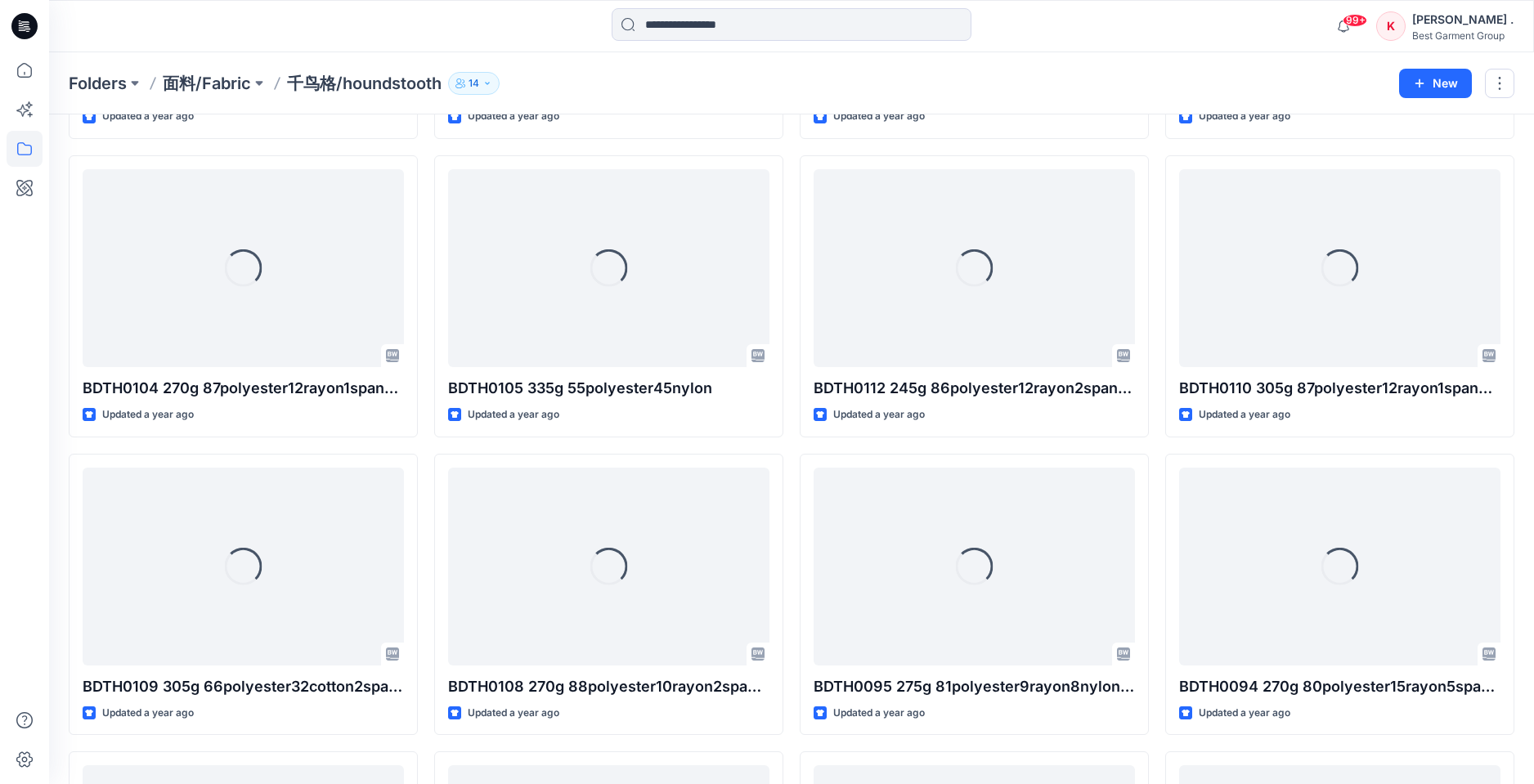
scroll to position [408, 0]
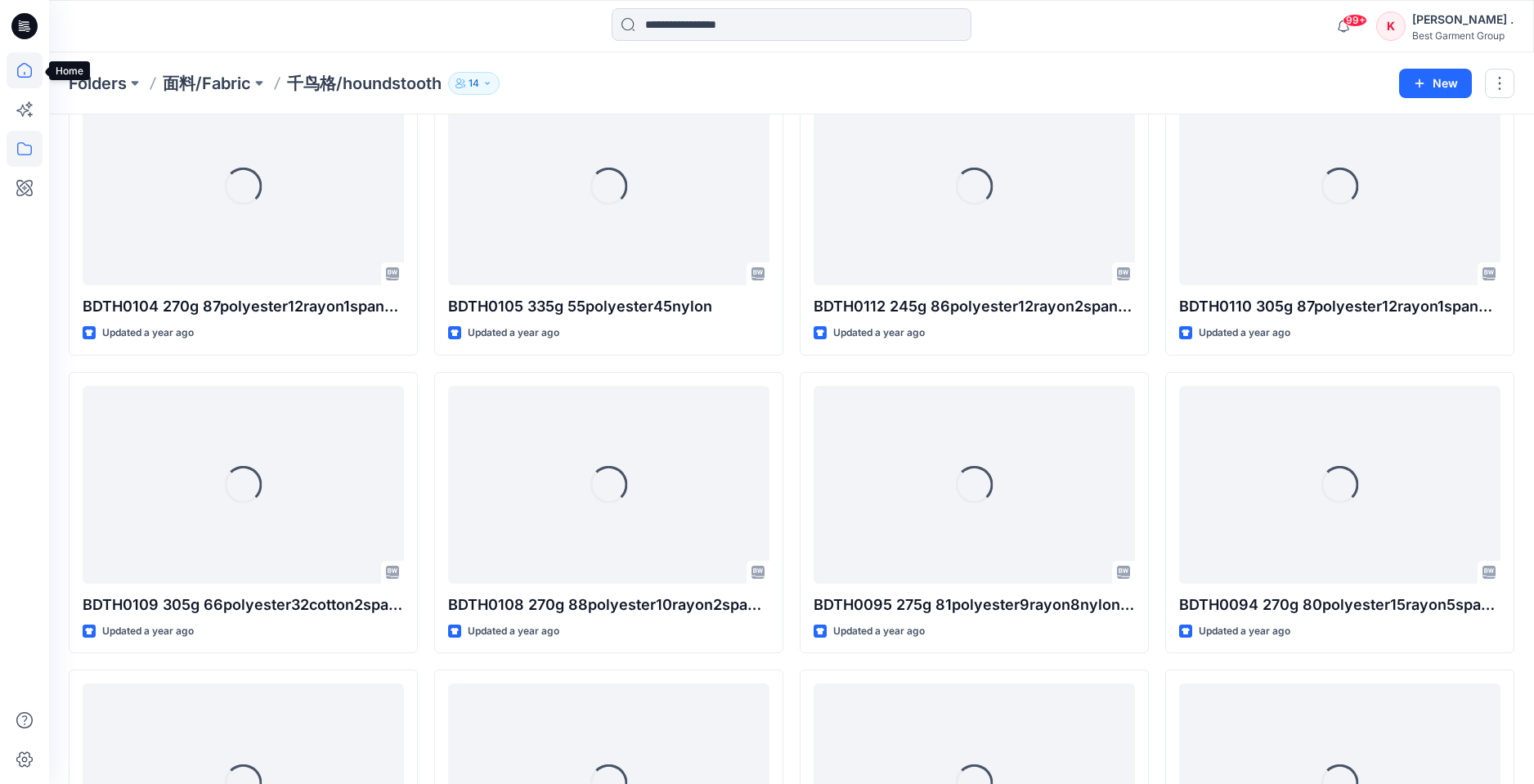
click at [26, 66] on icon at bounding box center [24, 70] width 36 height 36
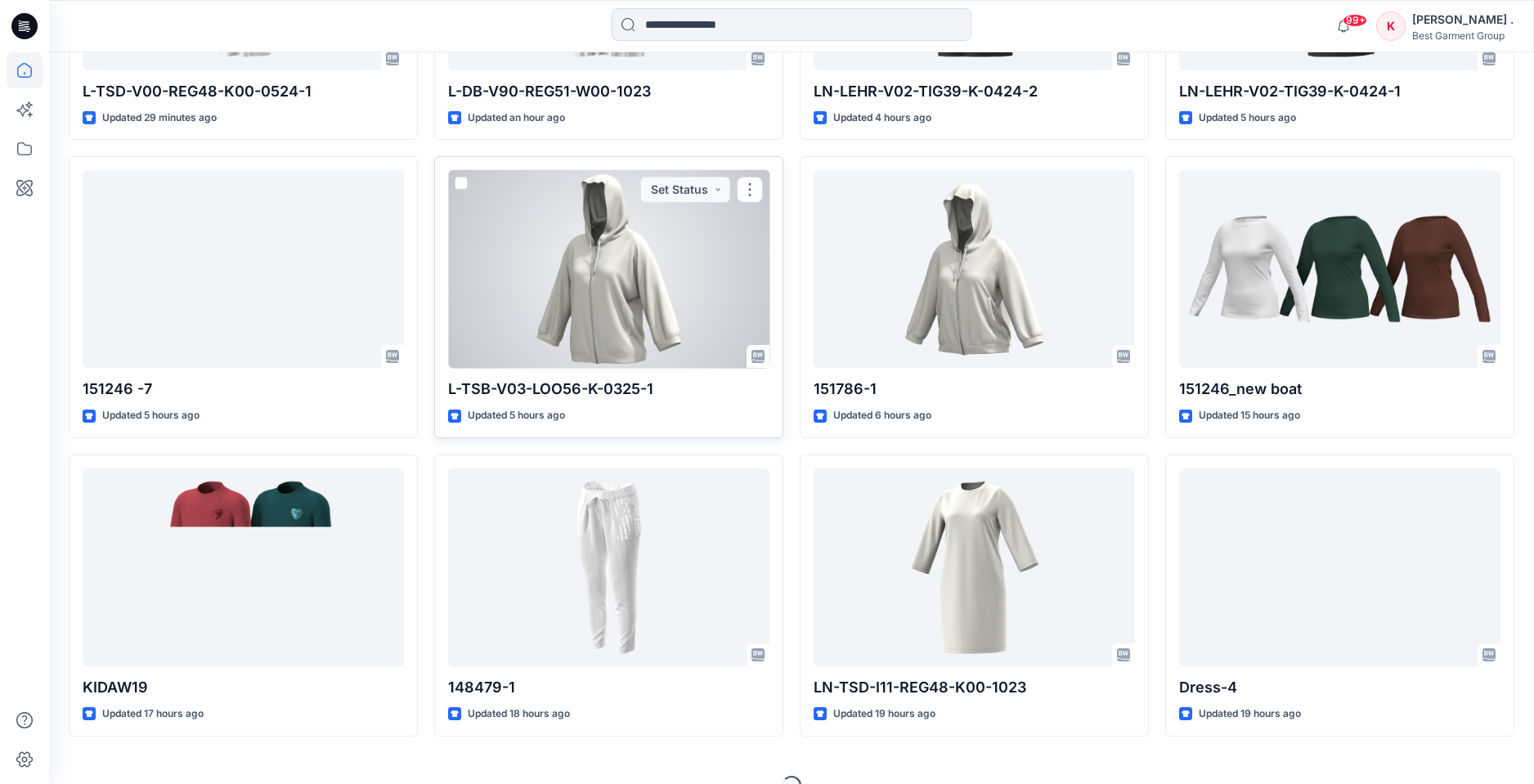
scroll to position [733, 0]
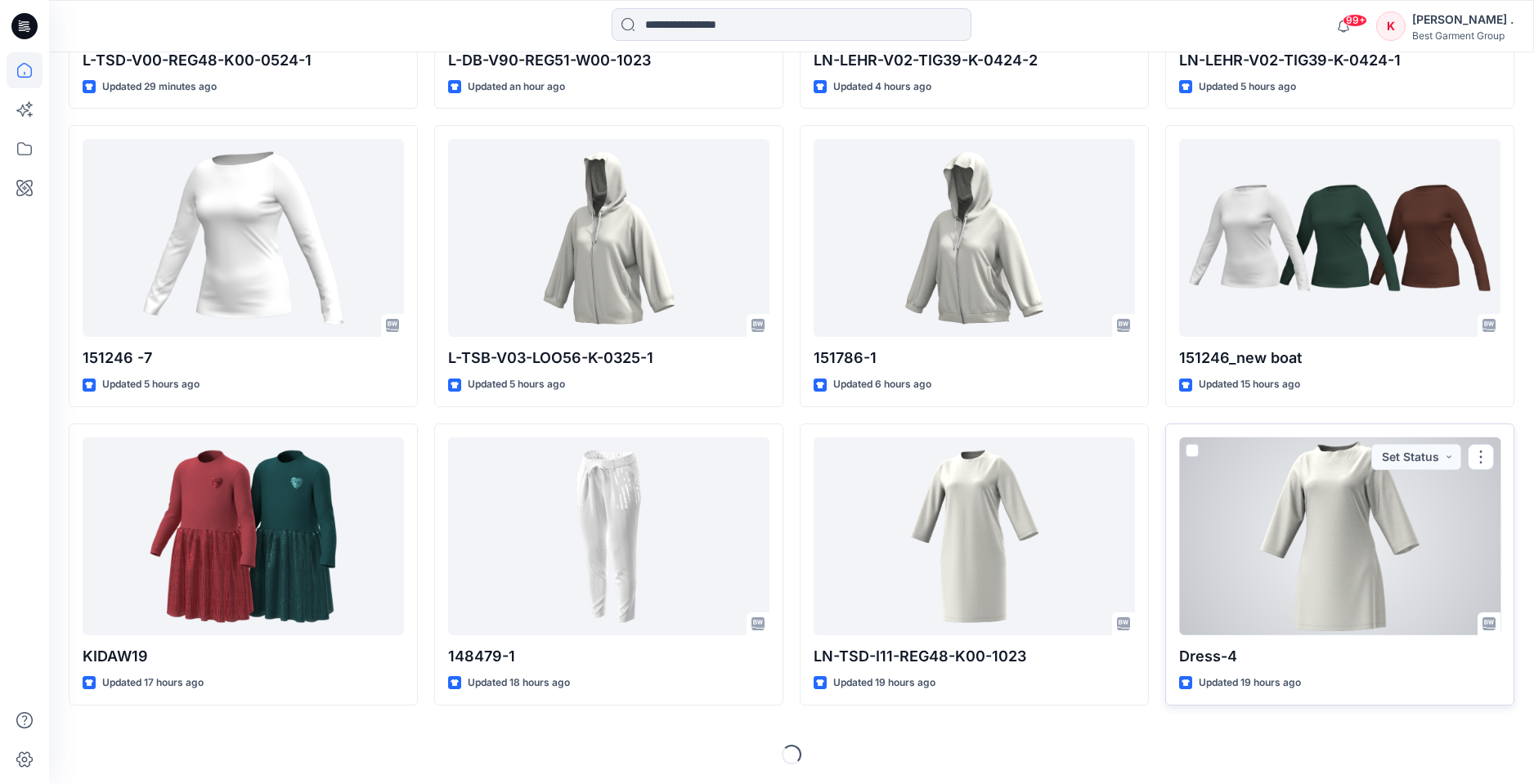
click at [1355, 530] on div at bounding box center [1340, 536] width 321 height 198
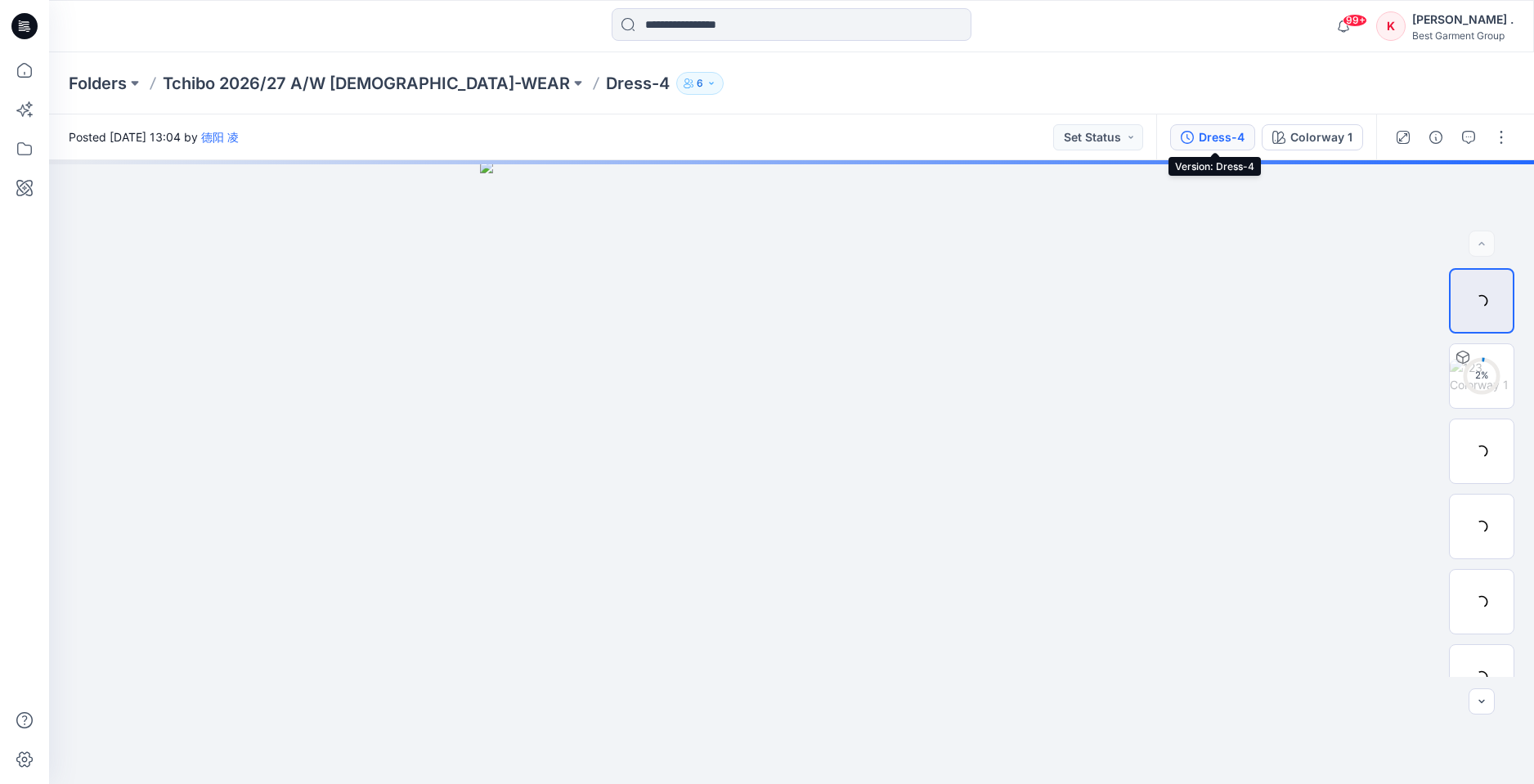
click at [1219, 134] on div "Dress-4" at bounding box center [1222, 137] width 46 height 18
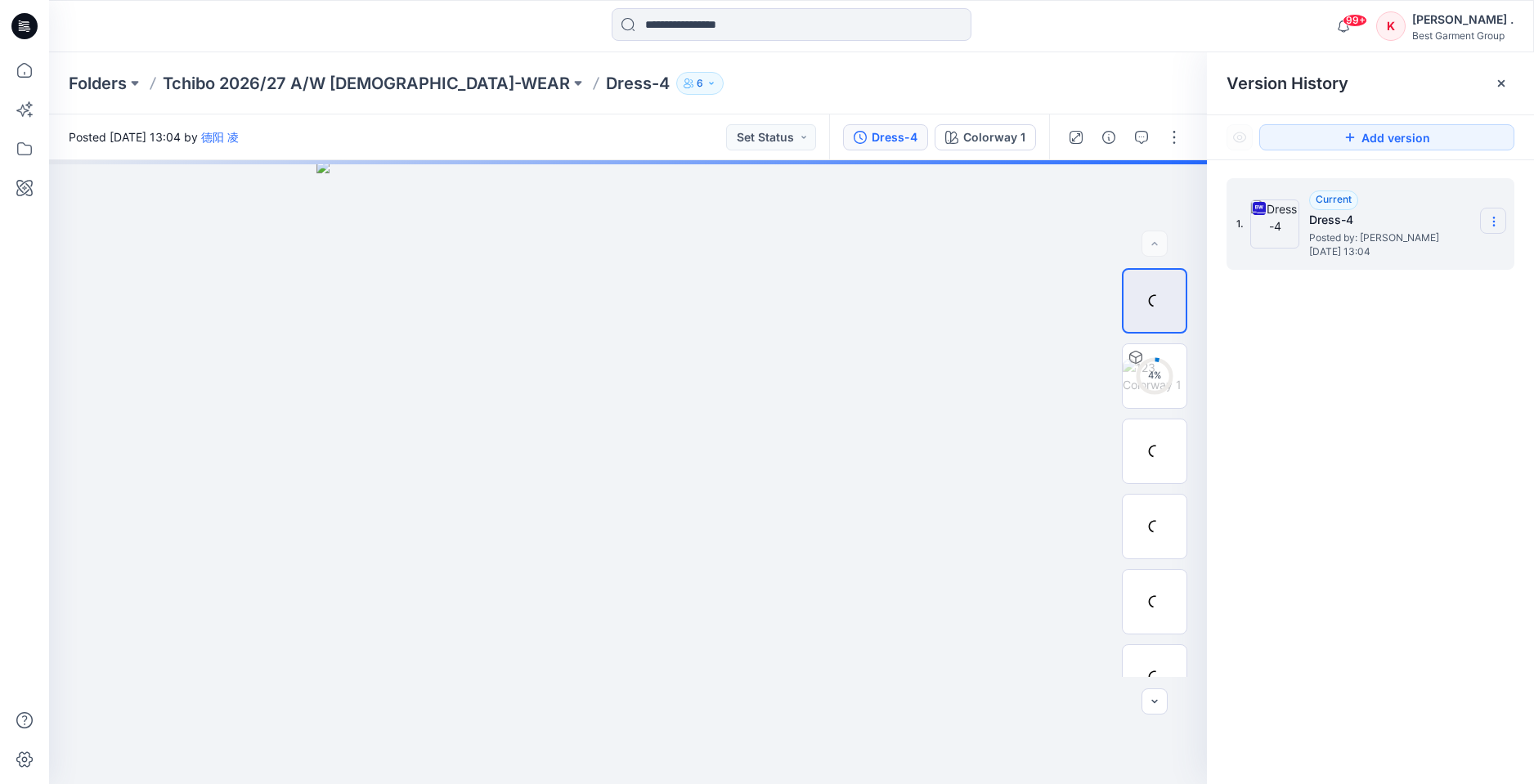
click at [1487, 224] on icon at bounding box center [1493, 221] width 13 height 13
click at [1388, 254] on span "Download Source BW File" at bounding box center [1411, 254] width 137 height 20
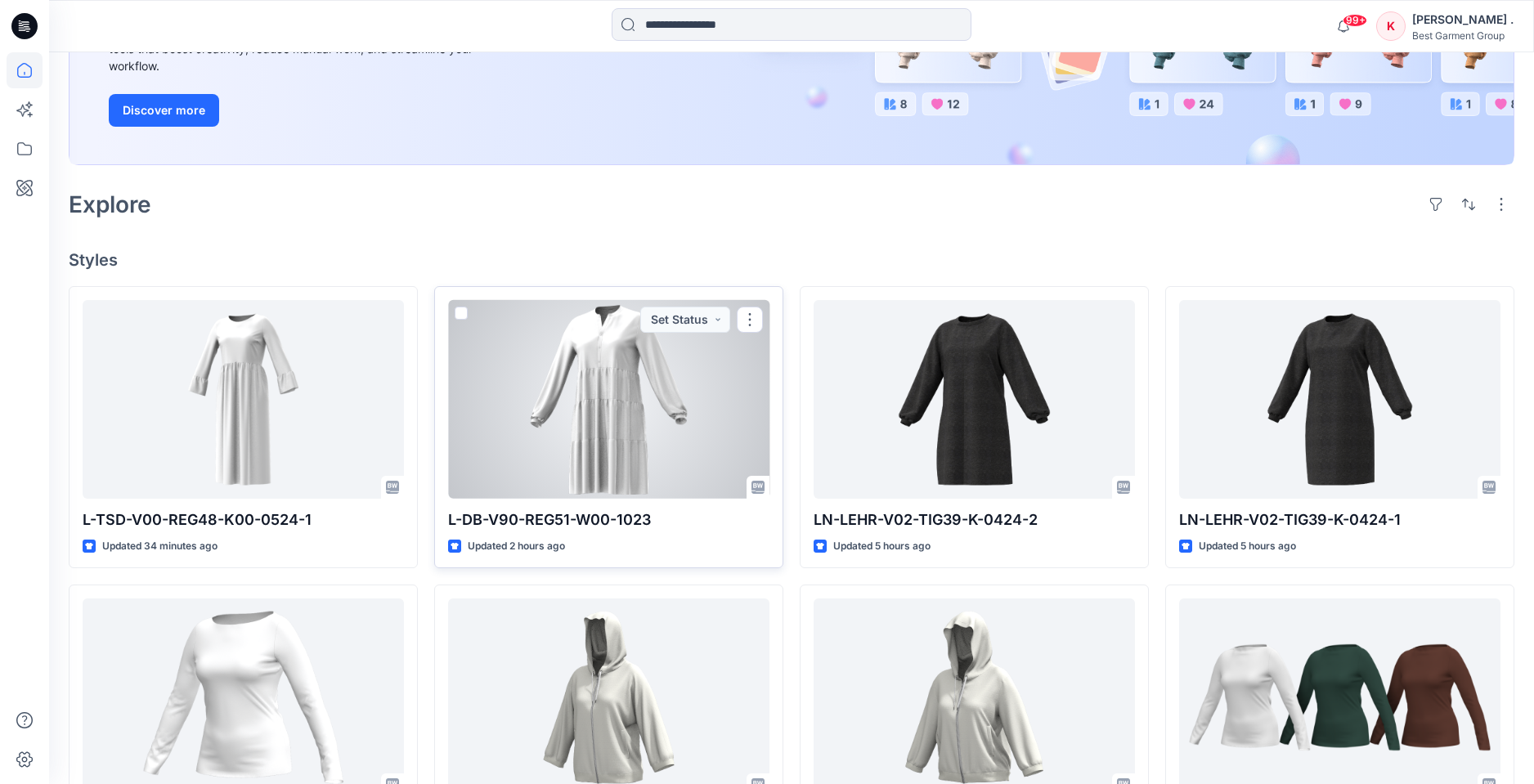
scroll to position [254, 0]
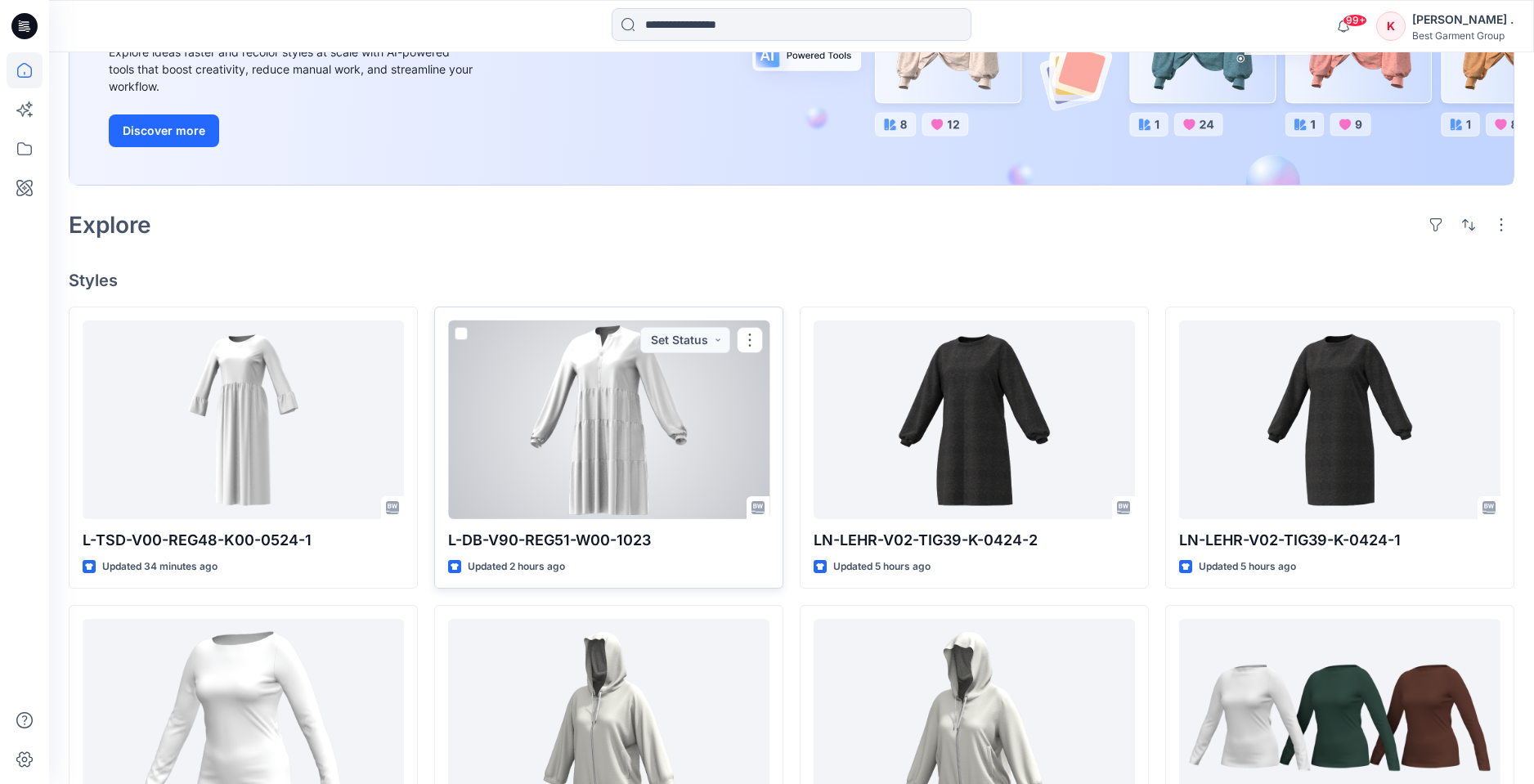
click at [620, 404] on div at bounding box center [608, 419] width 321 height 198
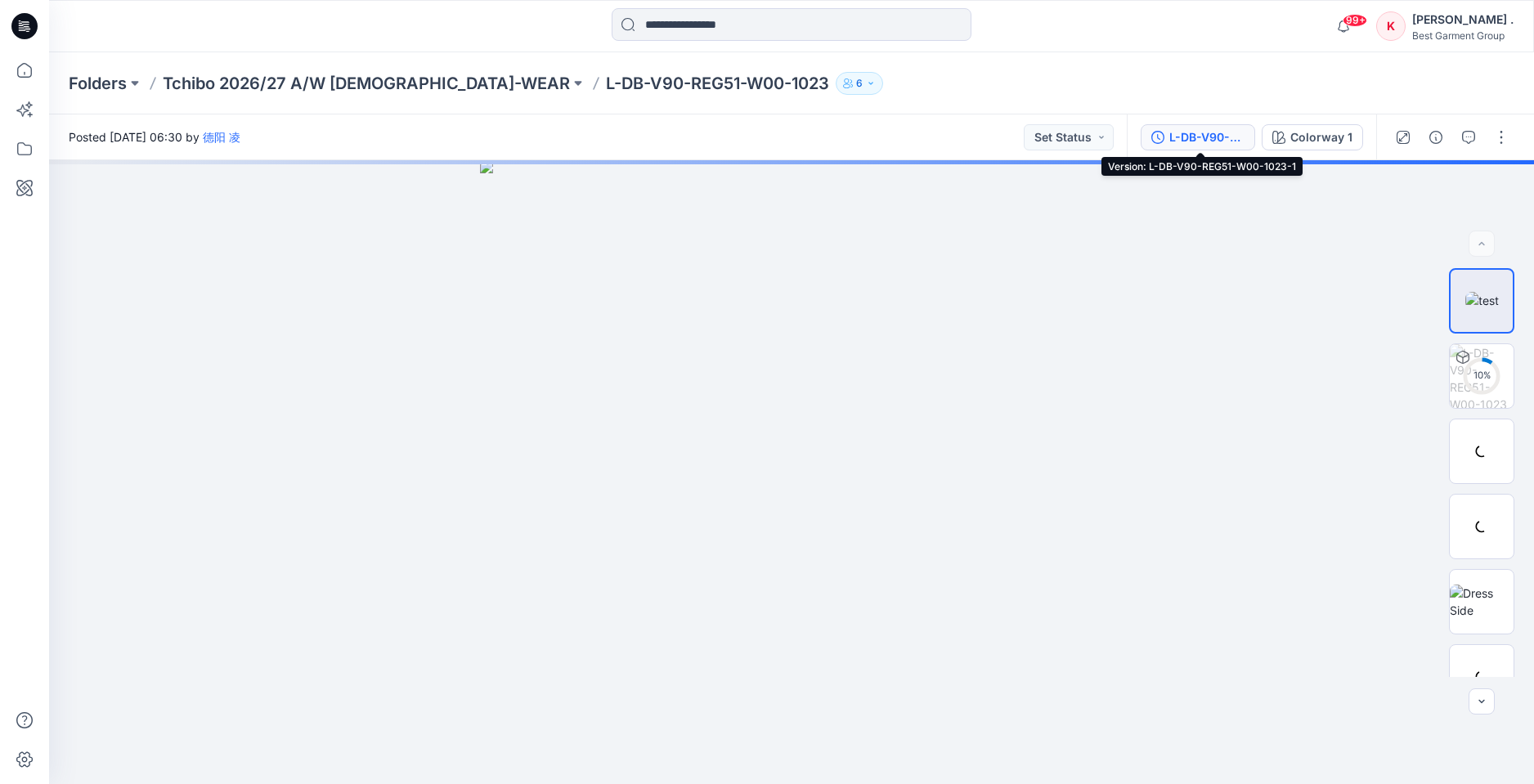
click at [1198, 142] on div "L-DB-V90-REG51-W00-1023-1" at bounding box center [1207, 137] width 75 height 18
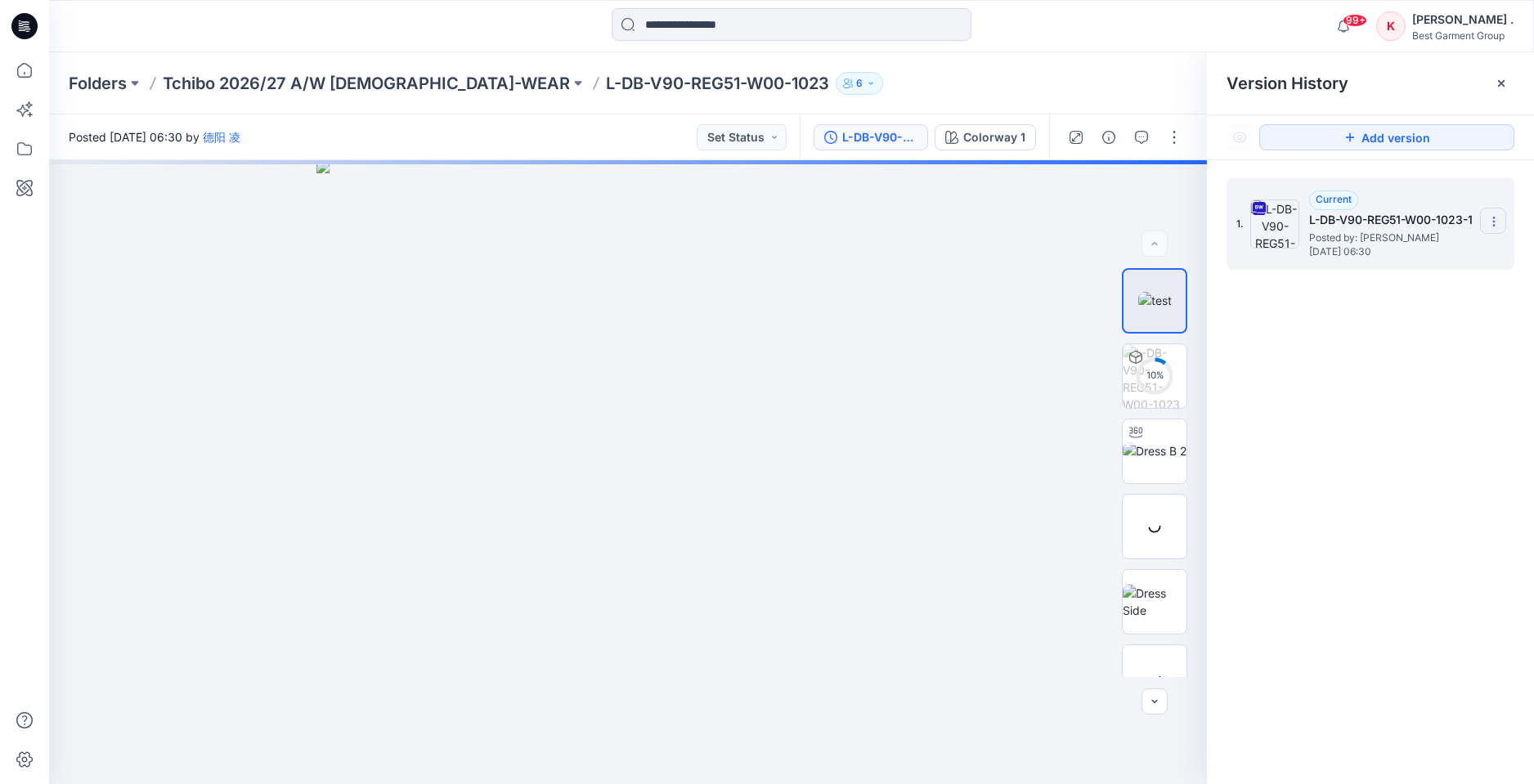
click at [1495, 219] on icon at bounding box center [1493, 221] width 13 height 13
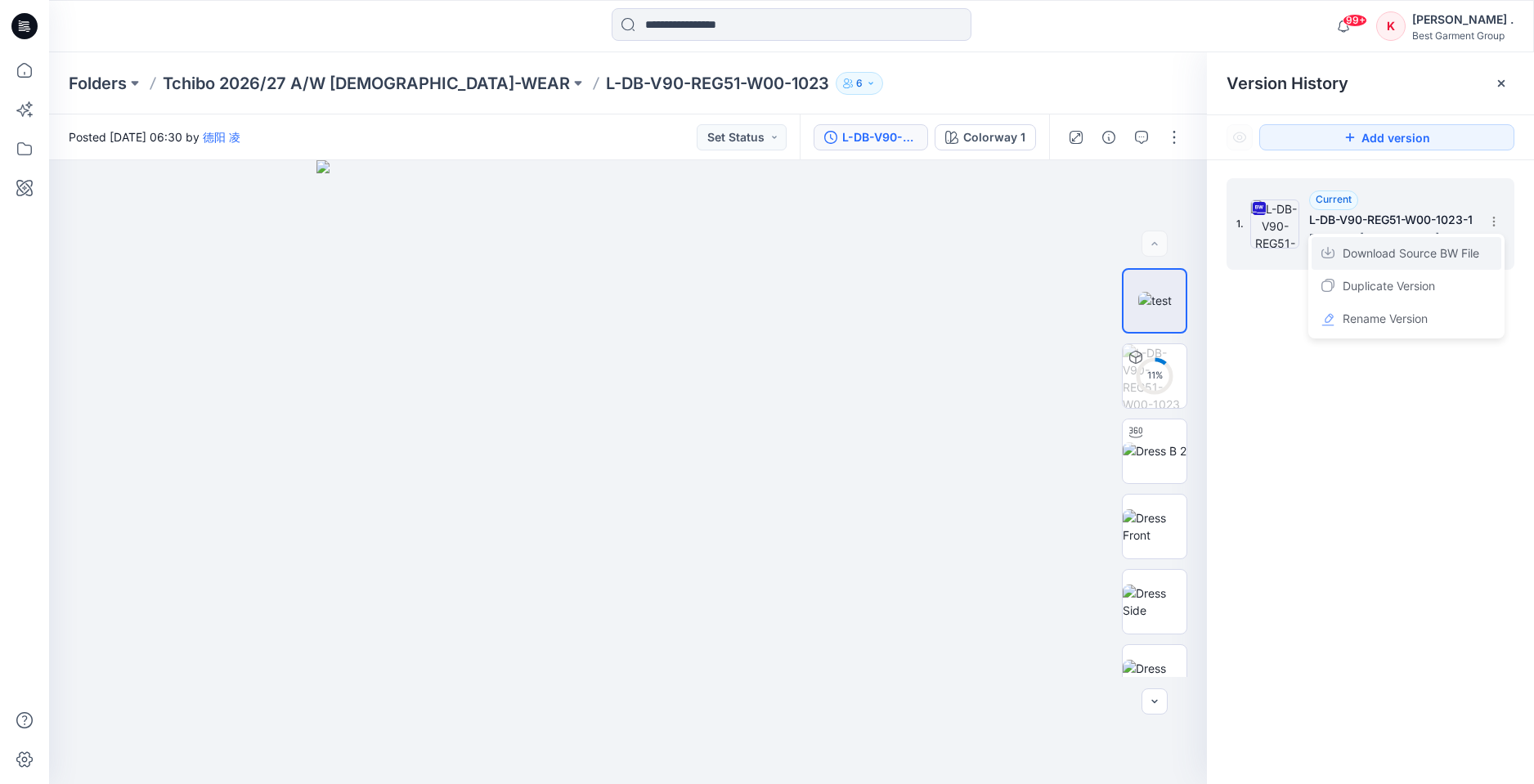
click at [1408, 254] on span "Download Source BW File" at bounding box center [1411, 254] width 137 height 20
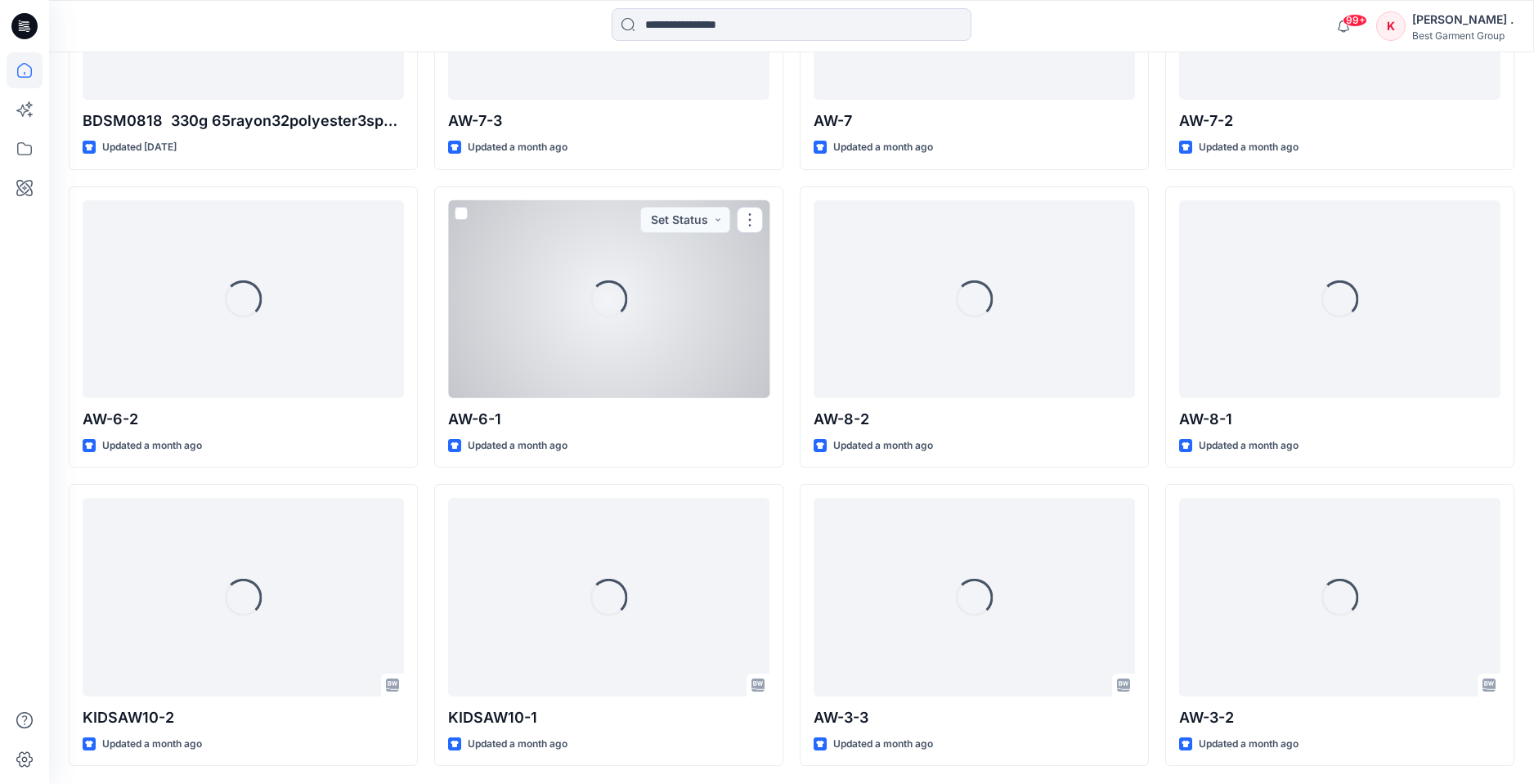
scroll to position [6997, 0]
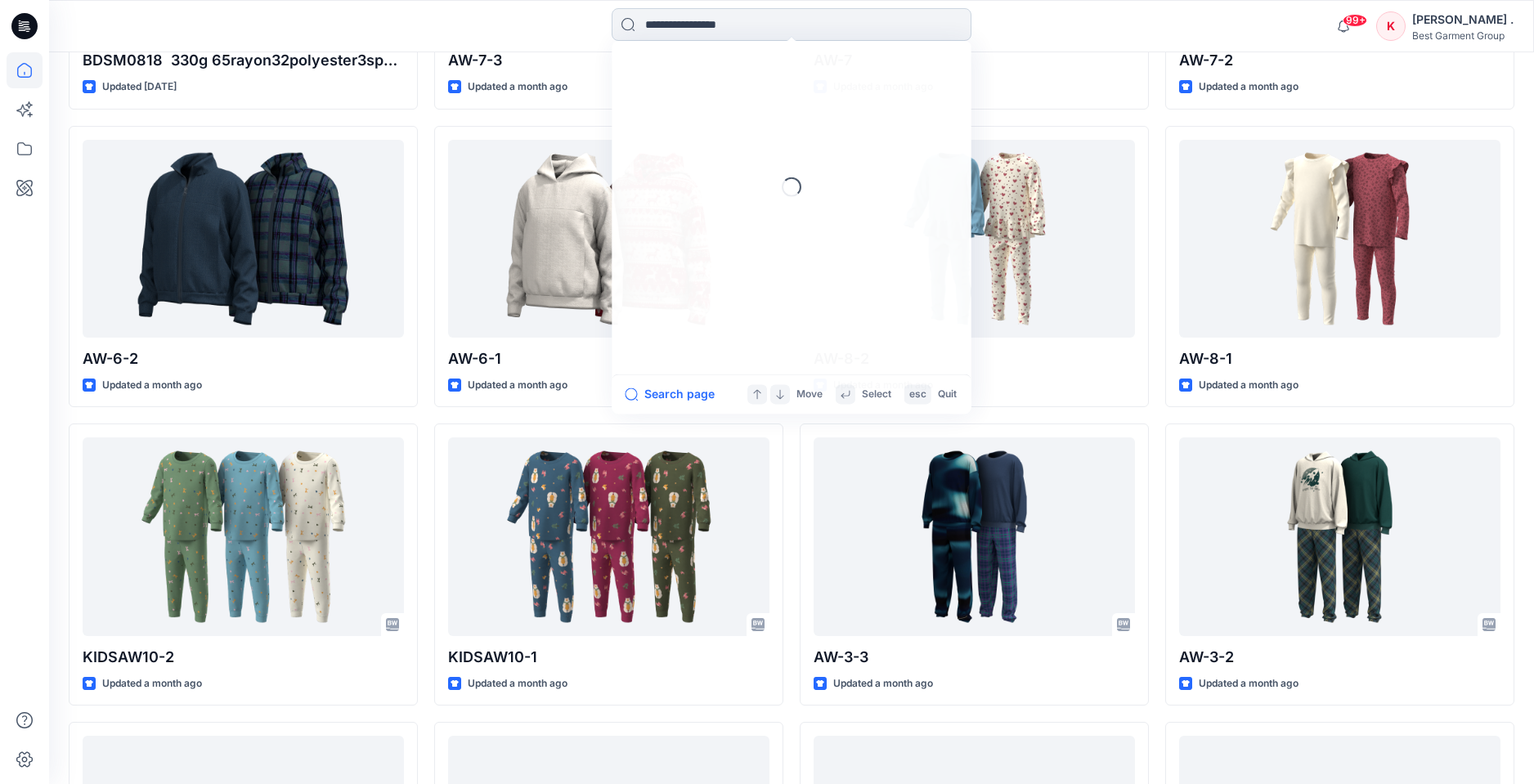
click at [655, 16] on input at bounding box center [791, 23] width 359 height 32
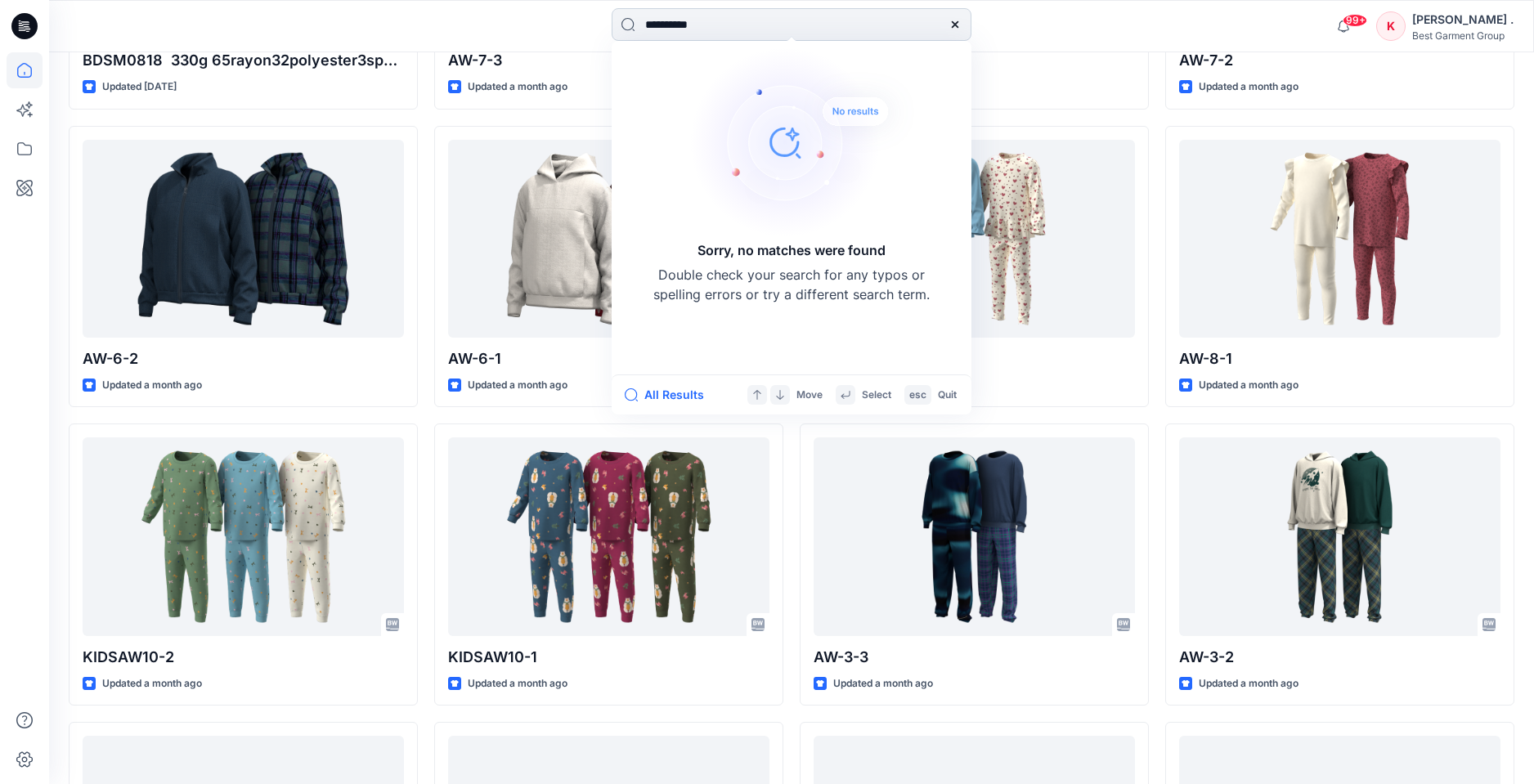
click at [697, 26] on input "**********" at bounding box center [791, 23] width 359 height 32
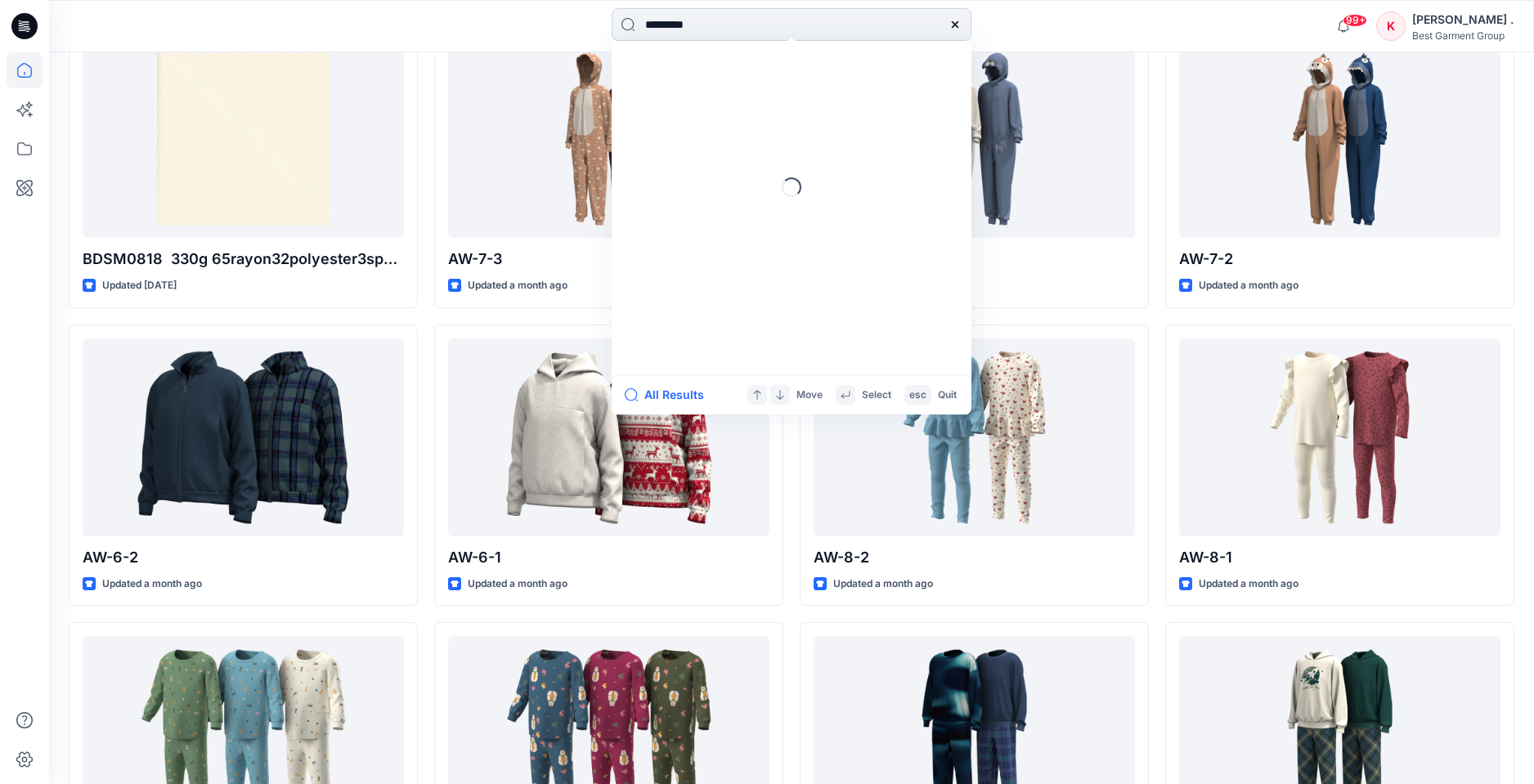
scroll to position [6789, 0]
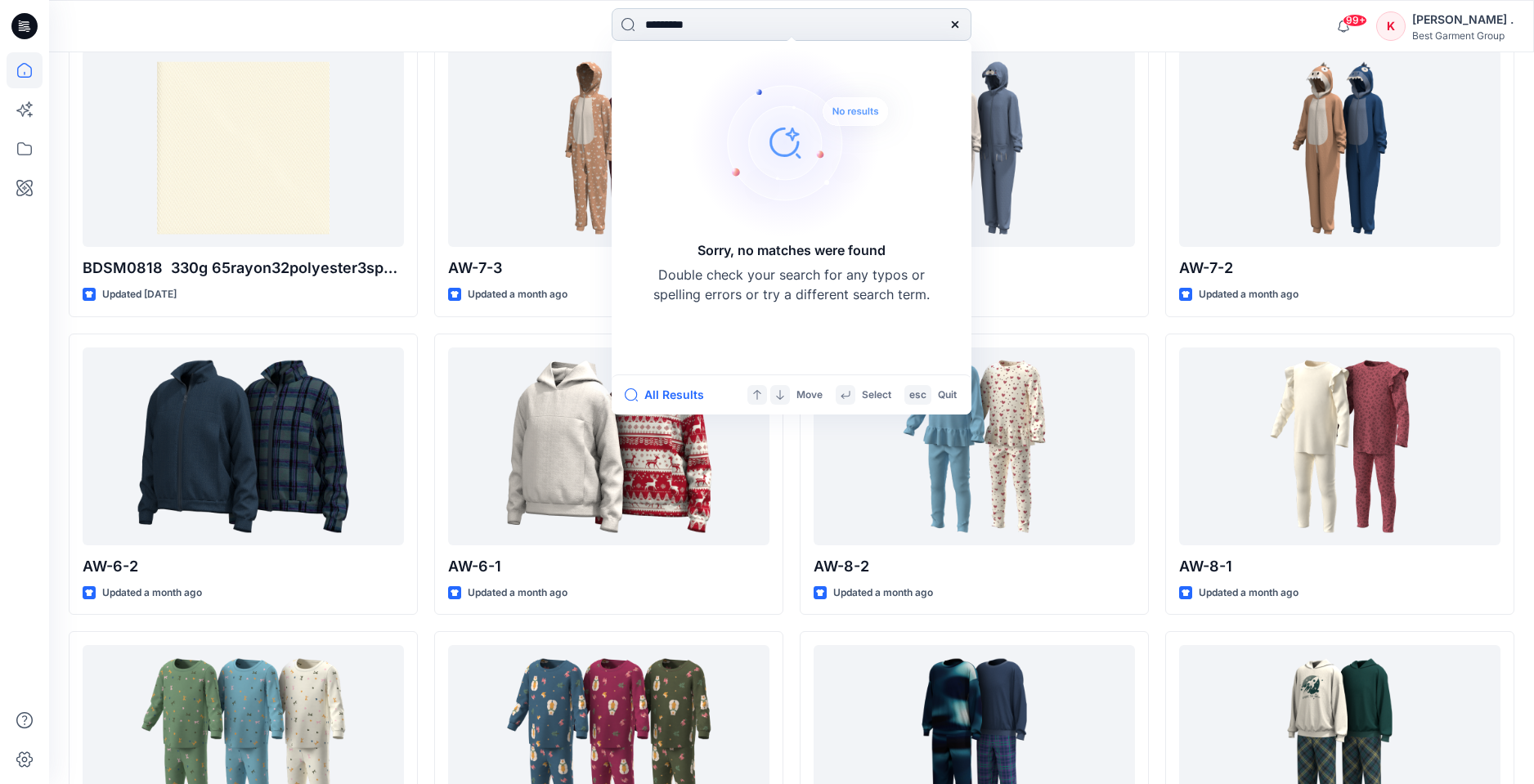
drag, startPoint x: 717, startPoint y: 27, endPoint x: 631, endPoint y: 24, distance: 86.1
click at [631, 24] on input "*********" at bounding box center [791, 23] width 359 height 32
click at [725, 32] on input "*********" at bounding box center [791, 23] width 359 height 32
click at [684, 25] on input "*********" at bounding box center [791, 23] width 359 height 32
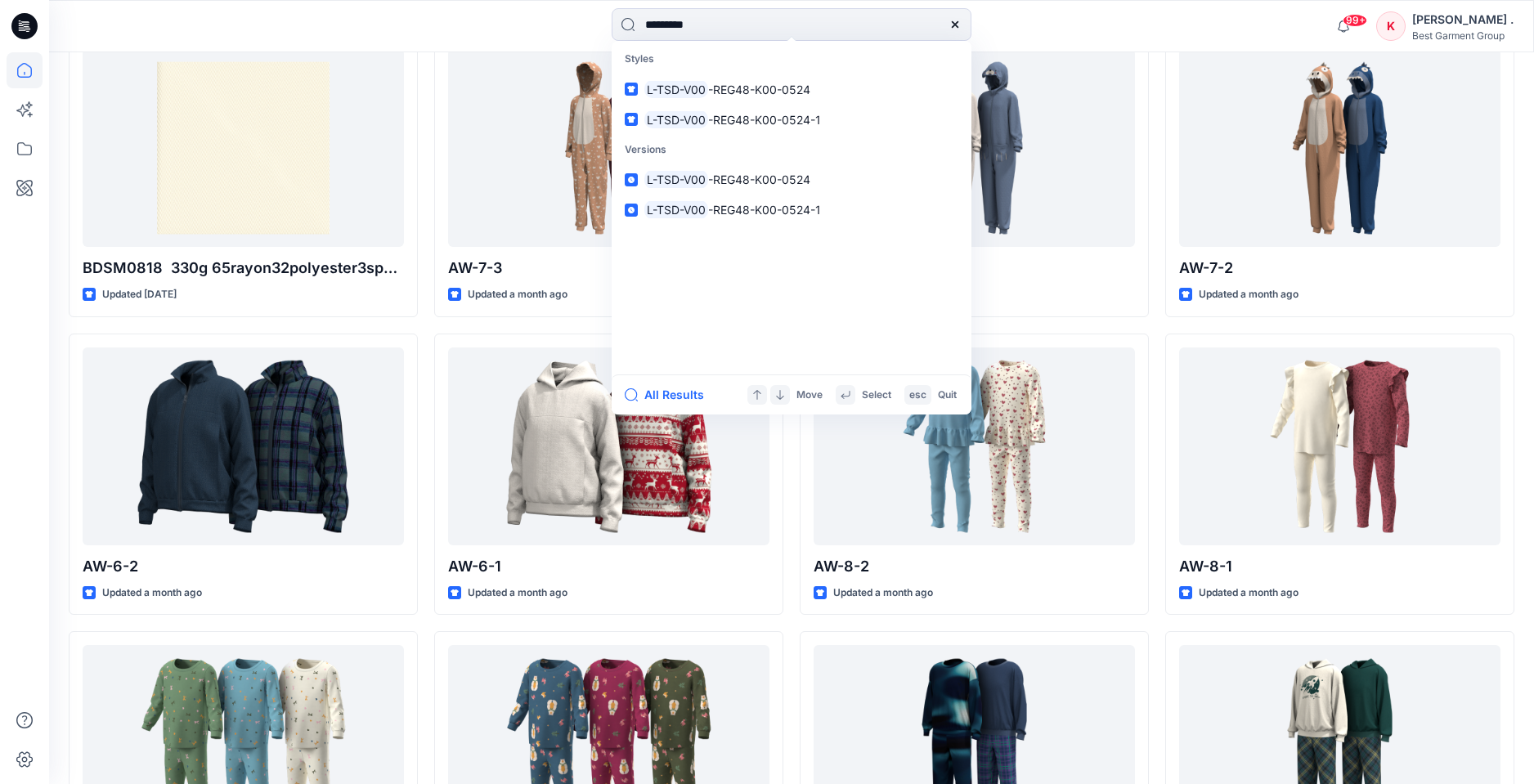
type input "*********"
click at [769, 89] on span "-REG48-K00-0524" at bounding box center [759, 90] width 103 height 14
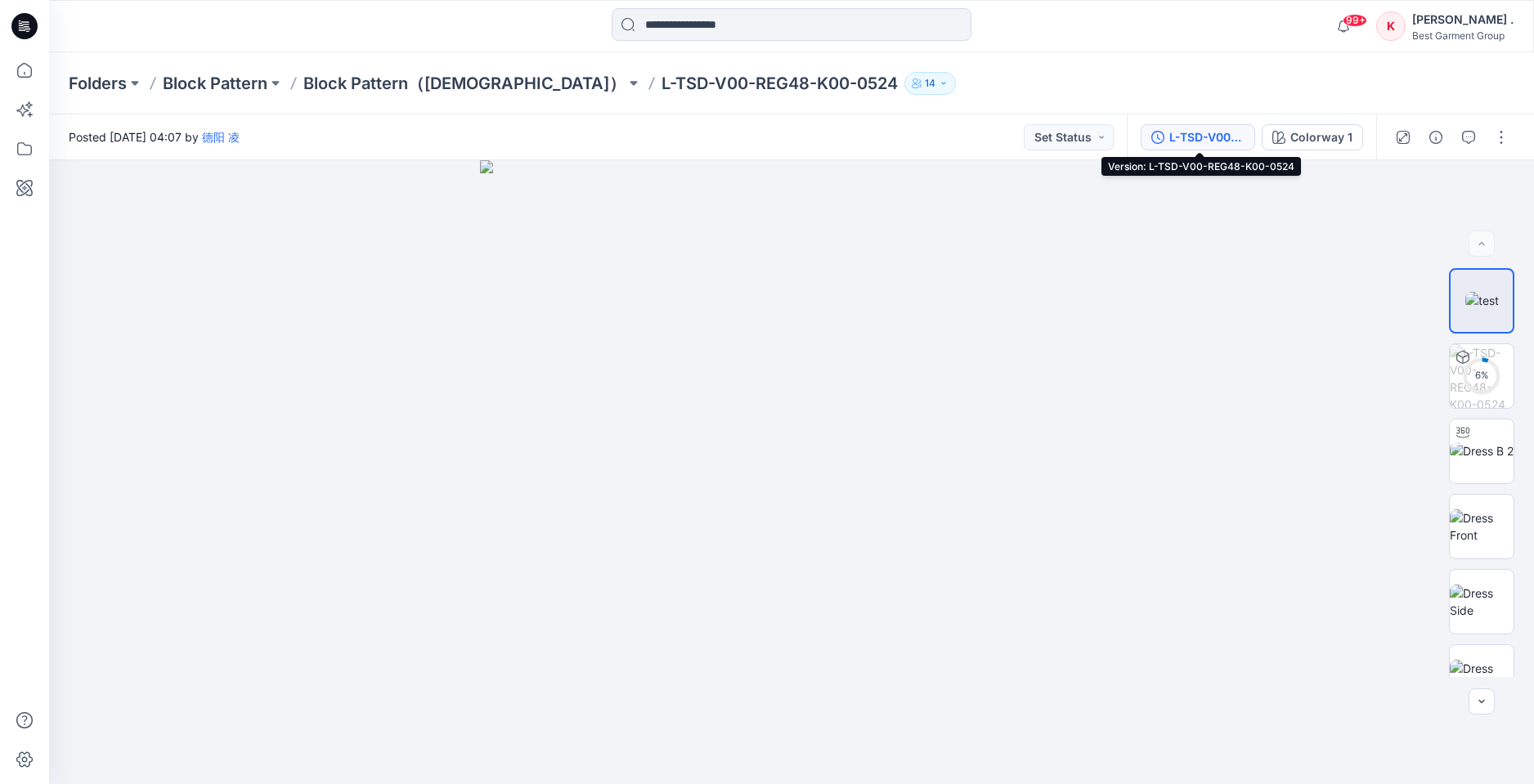
click at [1195, 138] on div "L-TSD-V00-REG48-K00-0524" at bounding box center [1207, 137] width 75 height 18
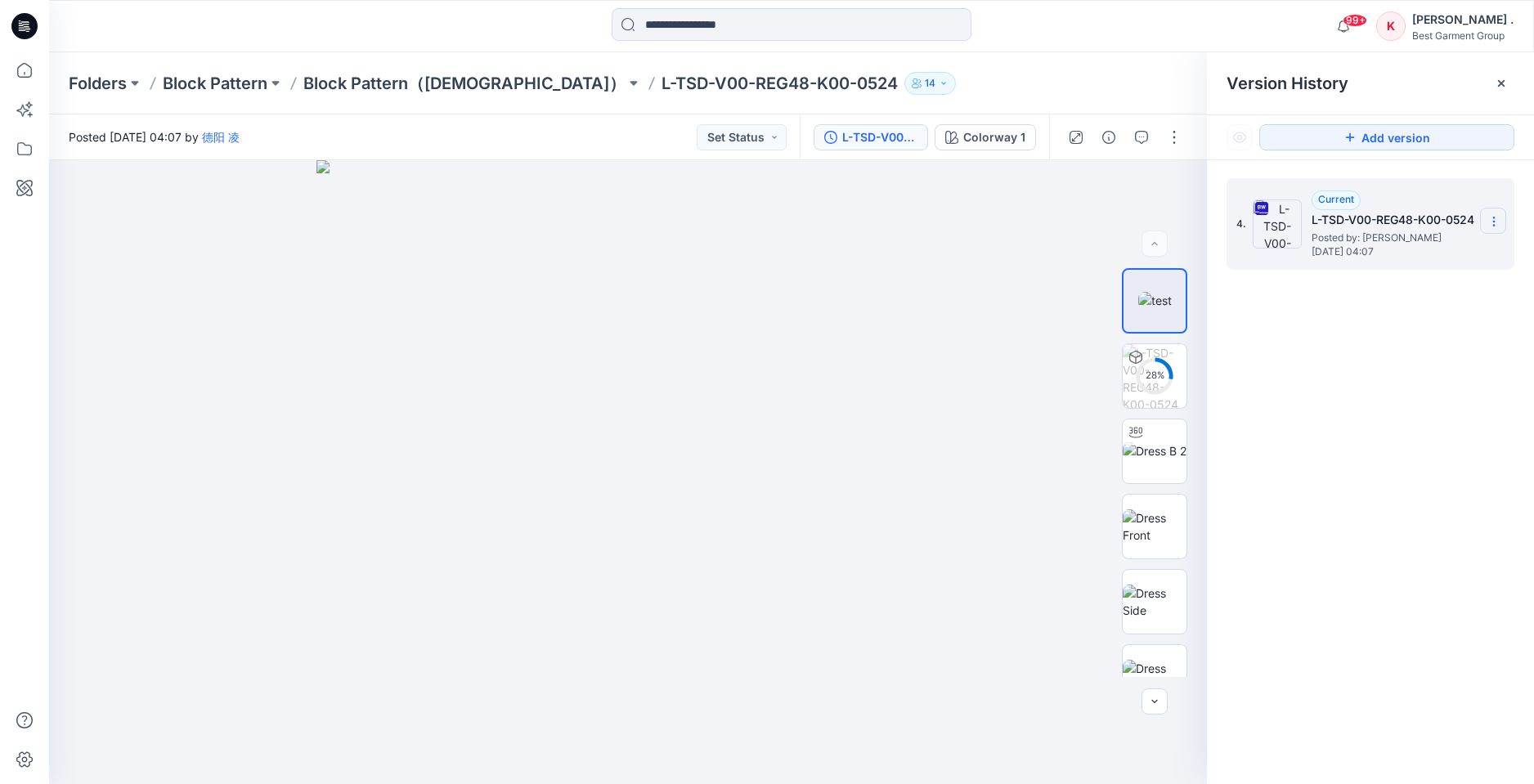
click at [1483, 217] on section at bounding box center [1493, 221] width 26 height 26
click at [1367, 255] on span "Download Source BW File" at bounding box center [1411, 254] width 137 height 20
